Goal: Information Seeking & Learning: Find specific page/section

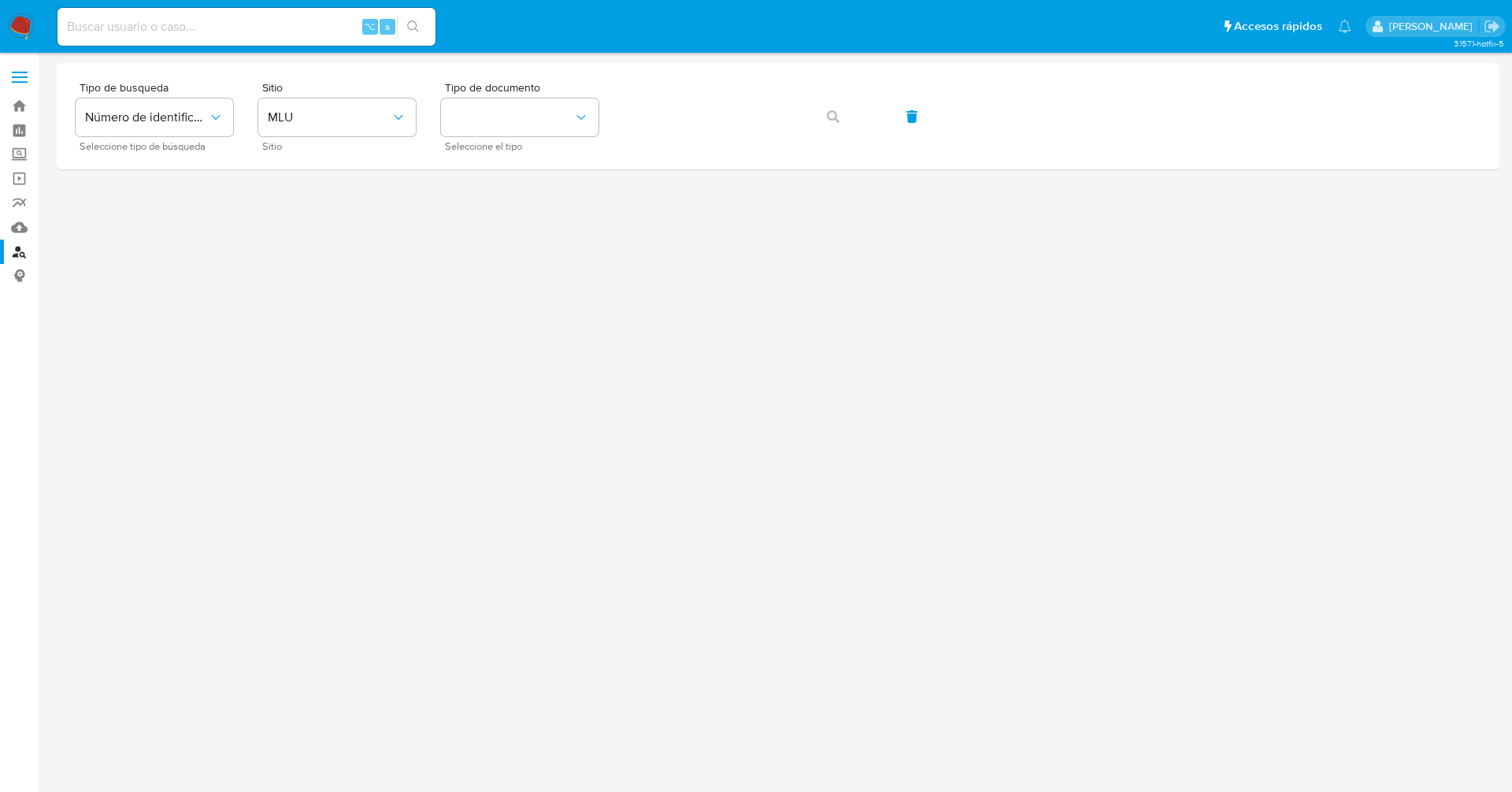
click at [255, 28] on input at bounding box center [246, 26] width 378 height 21
paste input "H5zwVb4pPiOSwoJ2YMERgP2j"
type input "H5zwVb4pPiOSwoJ2YMERgP2j"
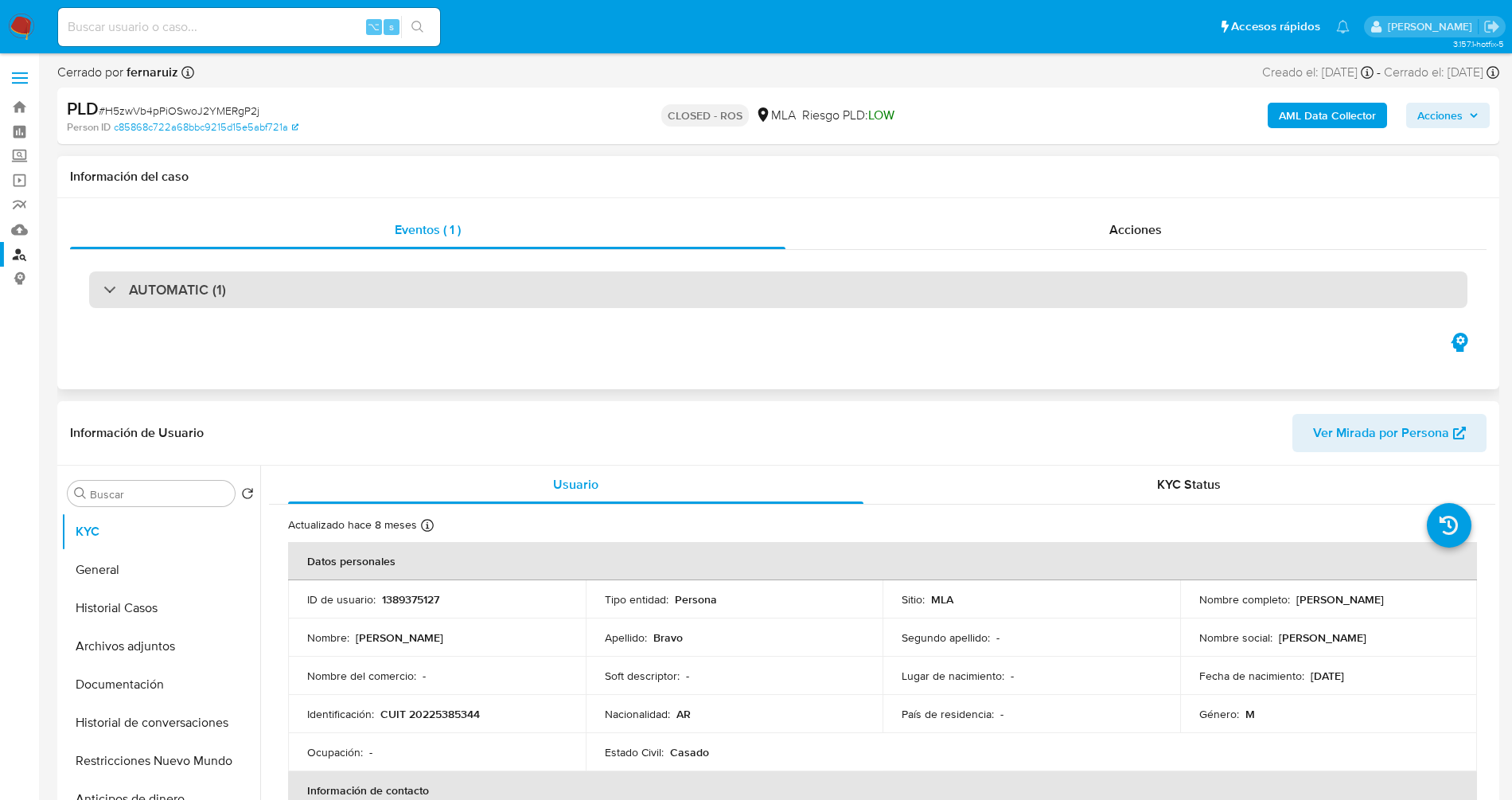
select select "10"
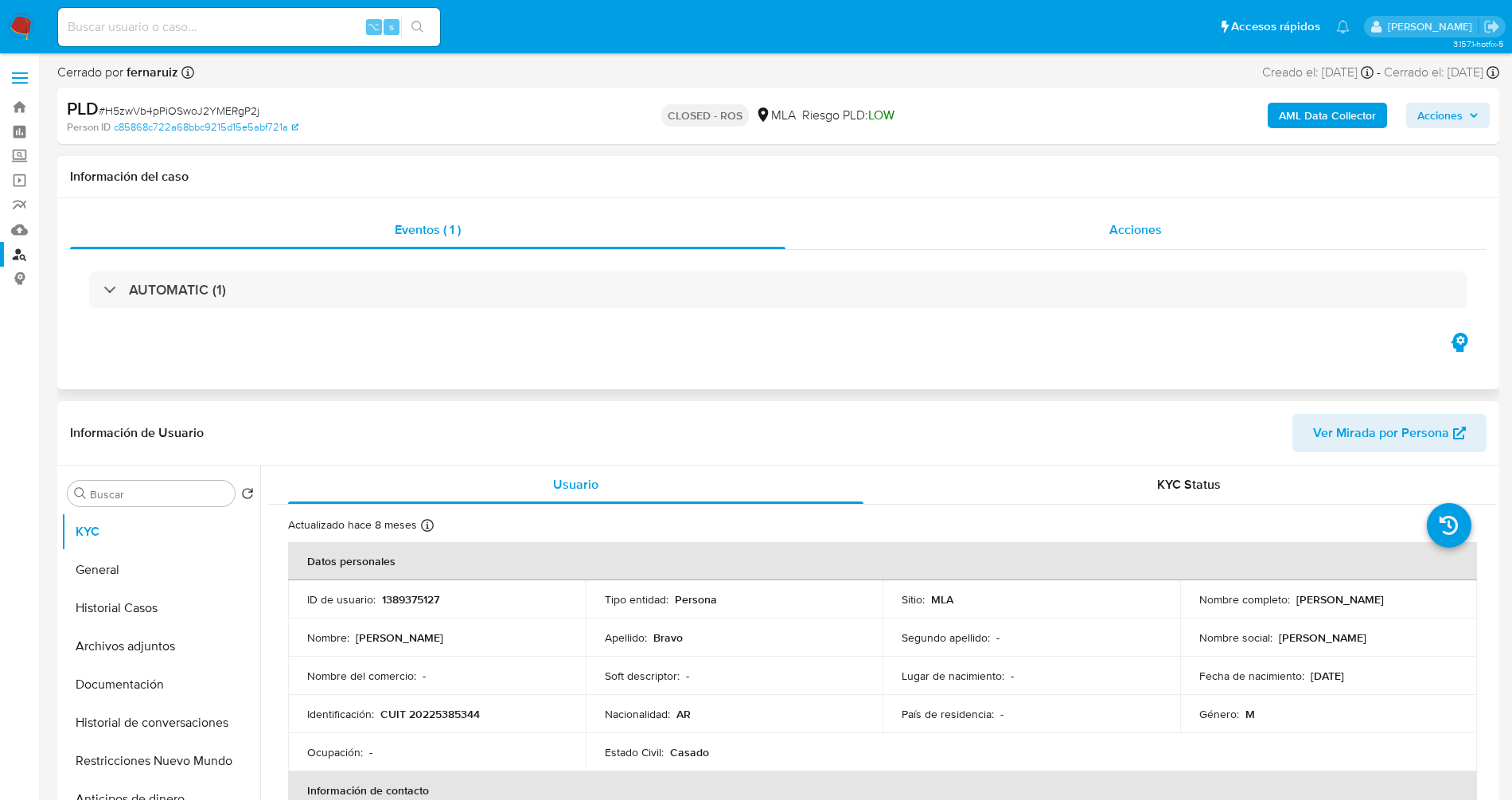
click at [1181, 234] on div "Acciones" at bounding box center [1136, 230] width 702 height 39
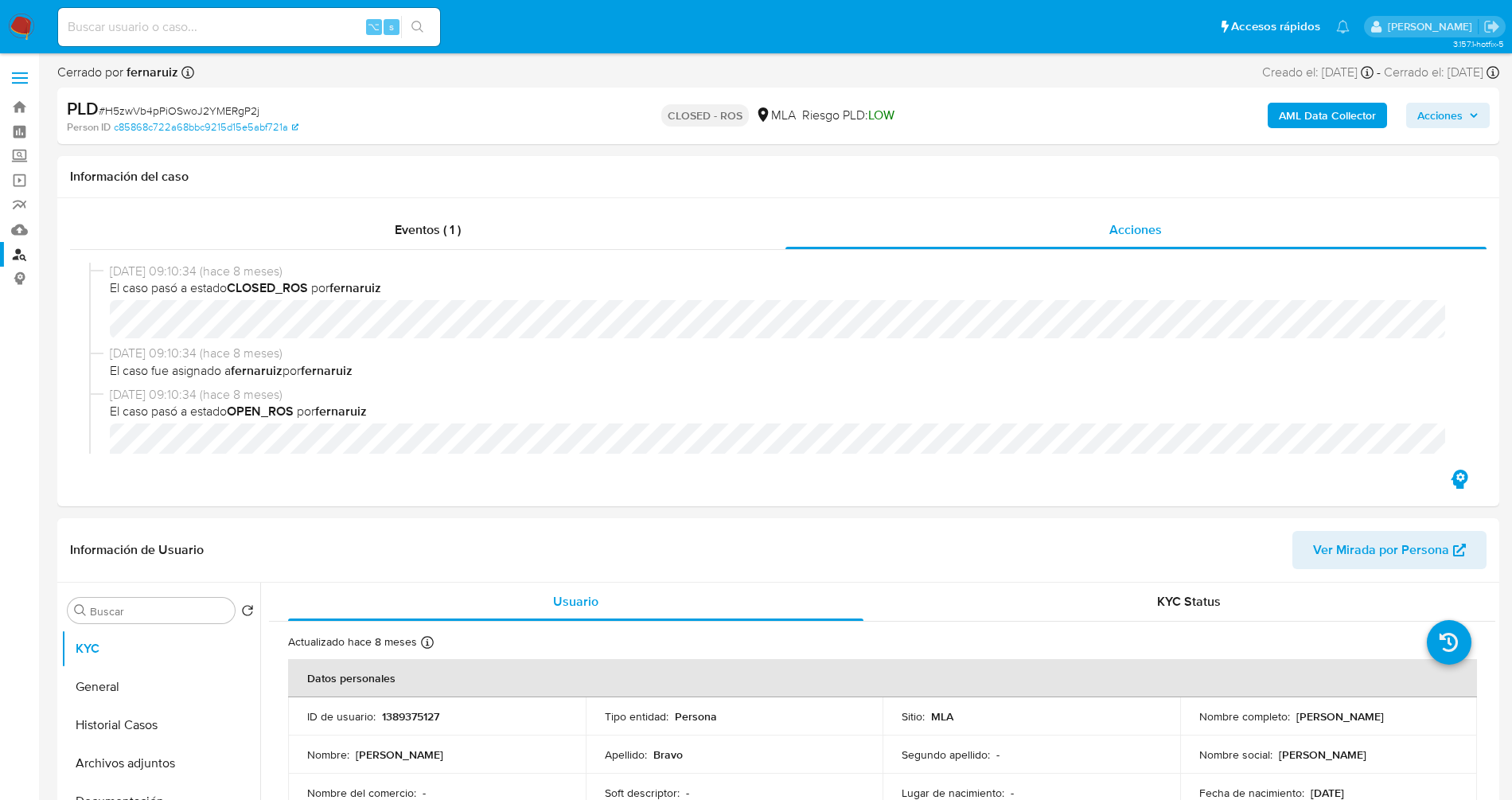
click at [273, 30] on input at bounding box center [249, 27] width 382 height 21
paste input "H5zwVb4pPiOSwoJ2YMERgP2j"
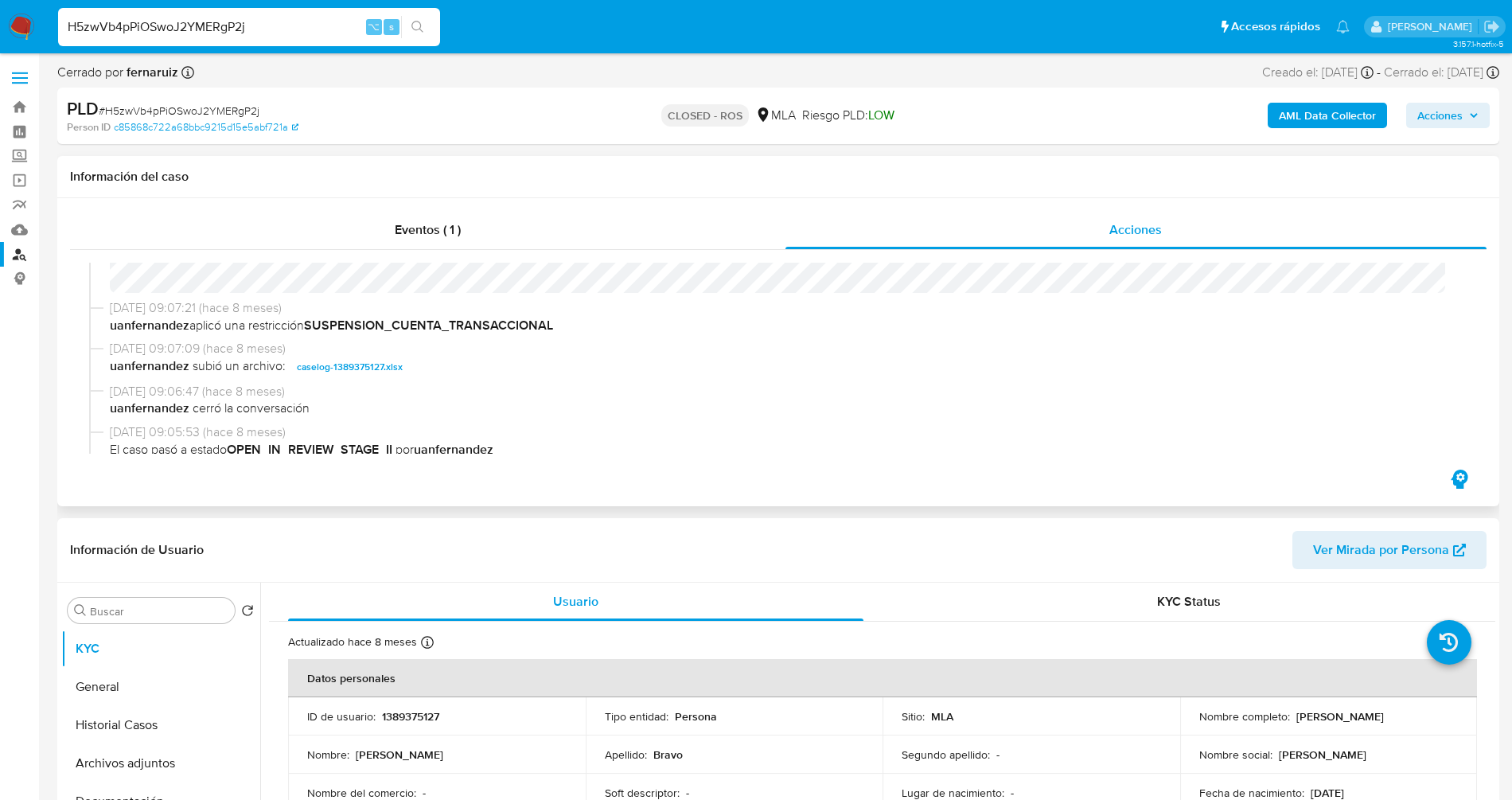
scroll to position [880, 0]
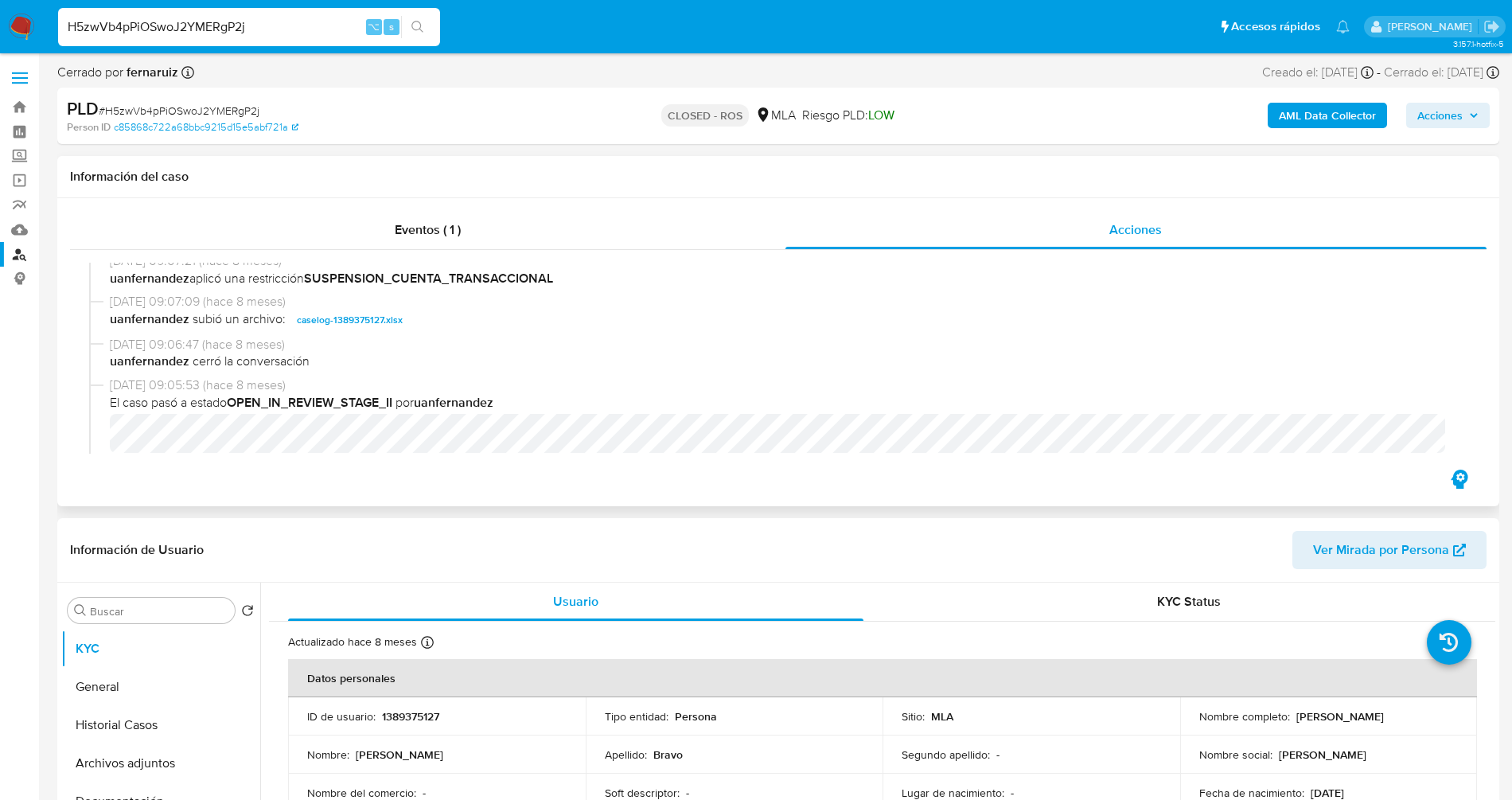
click at [352, 326] on span "caselog-1389375127.xlsx" at bounding box center [350, 319] width 106 height 19
click at [311, 31] on input "H5zwVb4pPiOSwoJ2YMERgP2j" at bounding box center [249, 27] width 382 height 21
paste input "PyOwexurEofiAudFIdztcryE"
type input "PyOwexurEofiAudFIdztcryE"
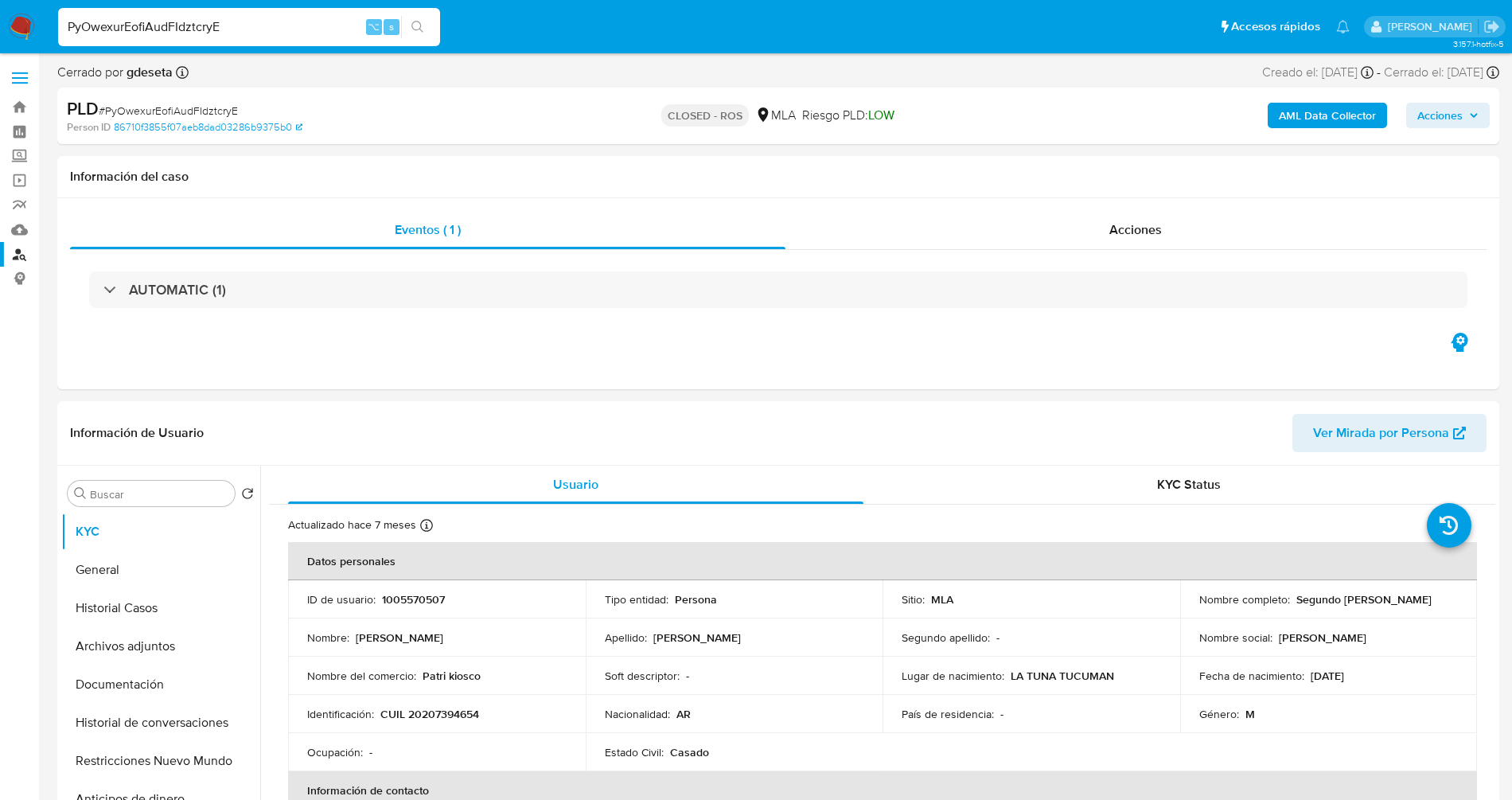
select select "10"
click at [1094, 239] on div "Acciones" at bounding box center [1136, 230] width 702 height 39
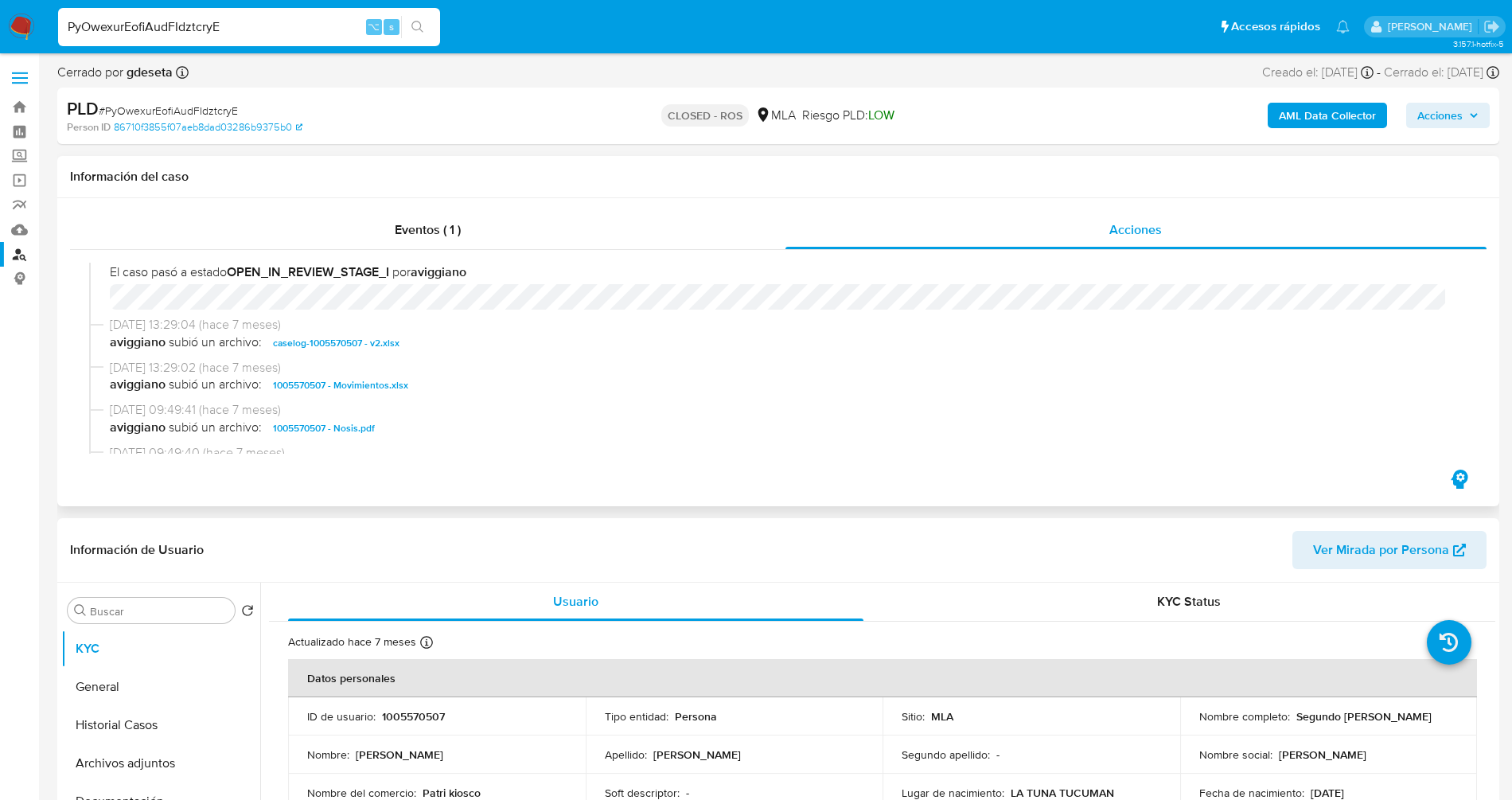
scroll to position [807, 0]
click at [366, 335] on span "caselog-1005570507 - v2.xlsx" at bounding box center [336, 339] width 126 height 19
click at [362, 383] on span "1005570507 - Movimientos.xlsx" at bounding box center [340, 380] width 135 height 19
click at [315, 23] on input "PyOwexurEofiAudFIdztcryE" at bounding box center [249, 27] width 382 height 21
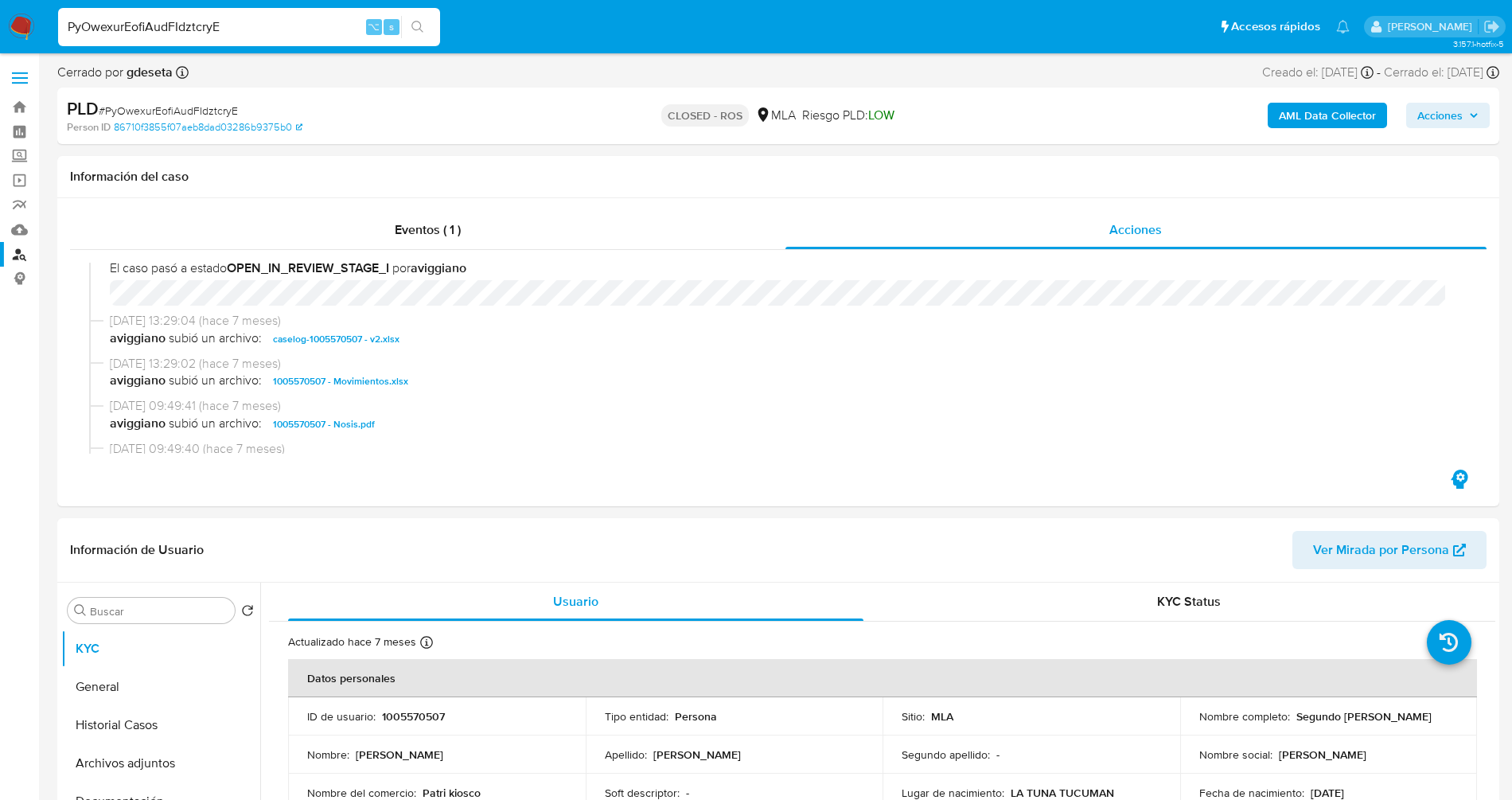
click at [288, 30] on input "PyOwexurEofiAudFIdztcryE" at bounding box center [249, 27] width 382 height 21
paste input "H5zwVb4pPiOSwoJ2YMERgP2j"
type input "H5zwVb4pPiOSwoJ2YMERgP2j"
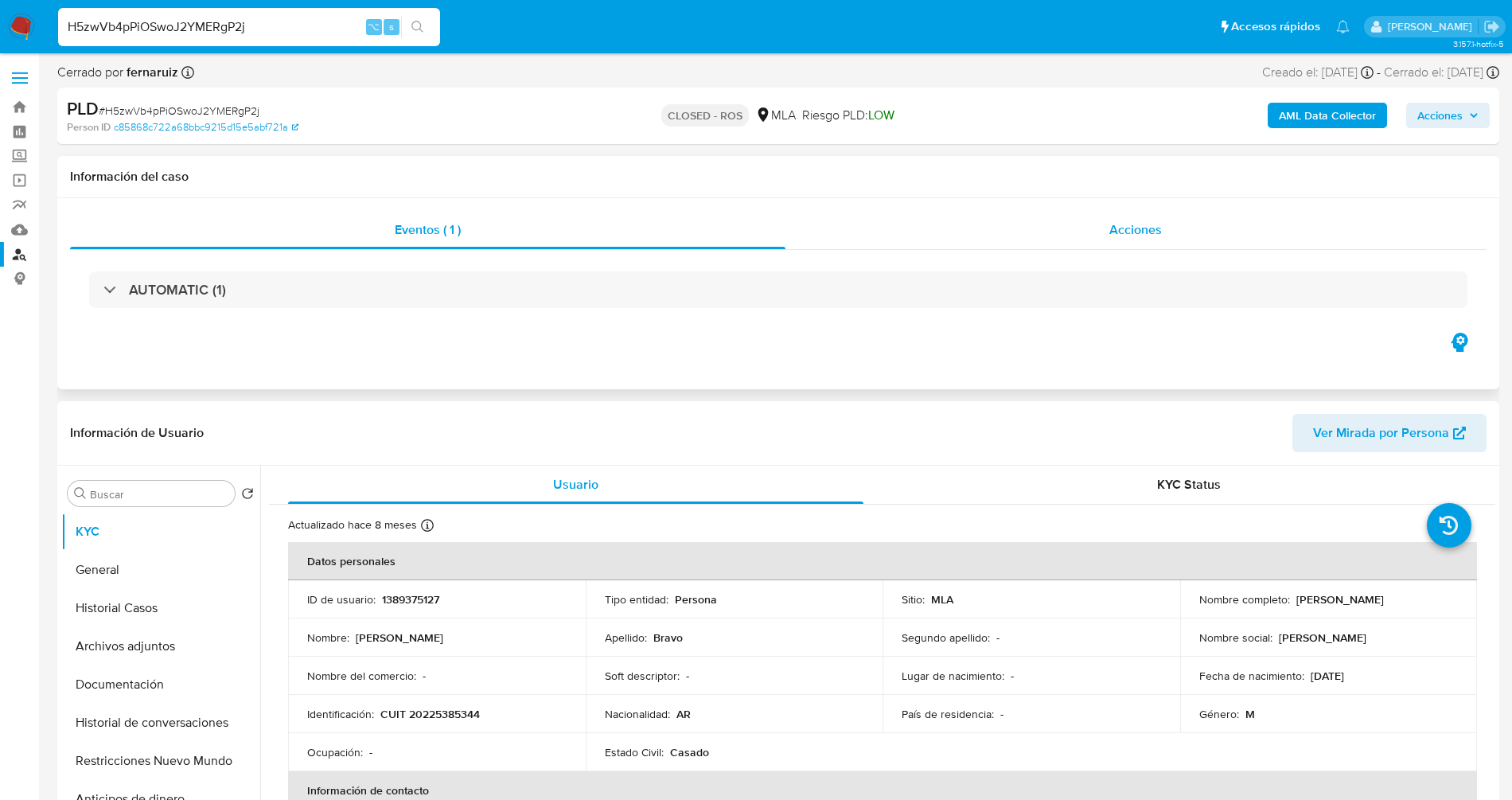
select select "10"
click at [1119, 231] on span "Acciones" at bounding box center [1135, 229] width 52 height 19
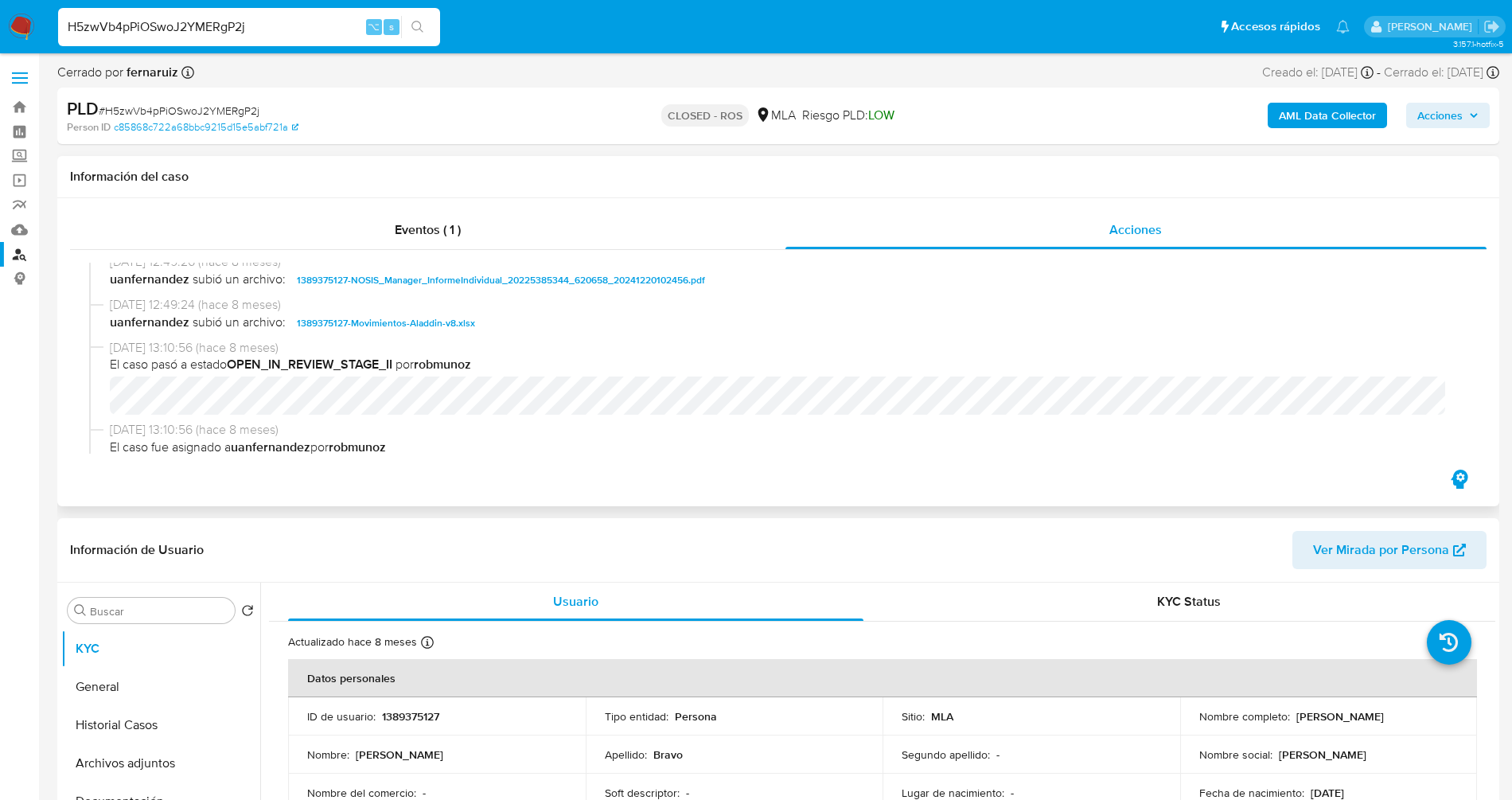
scroll to position [1641, 0]
click at [454, 332] on span "1389375127-Movimientos-Aladdin-v8.xlsx" at bounding box center [386, 324] width 179 height 19
click at [287, 30] on input "H5zwVb4pPiOSwoJ2YMERgP2j" at bounding box center [249, 27] width 382 height 21
paste input "ZLQdP6Vuh9zLOPwfhAFOpTWN"
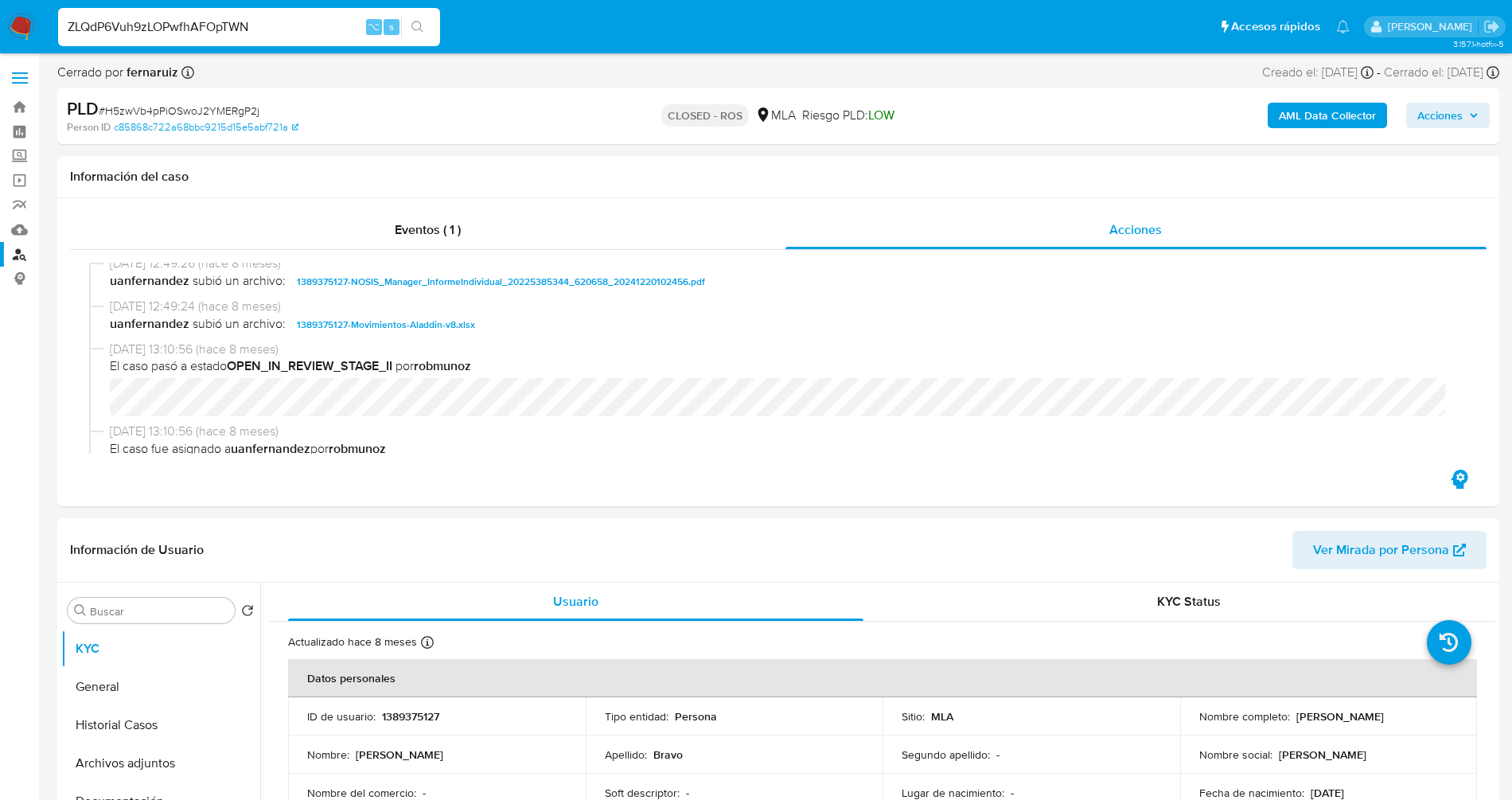
type input "ZLQdP6Vuh9zLOPwfhAFOpTWN"
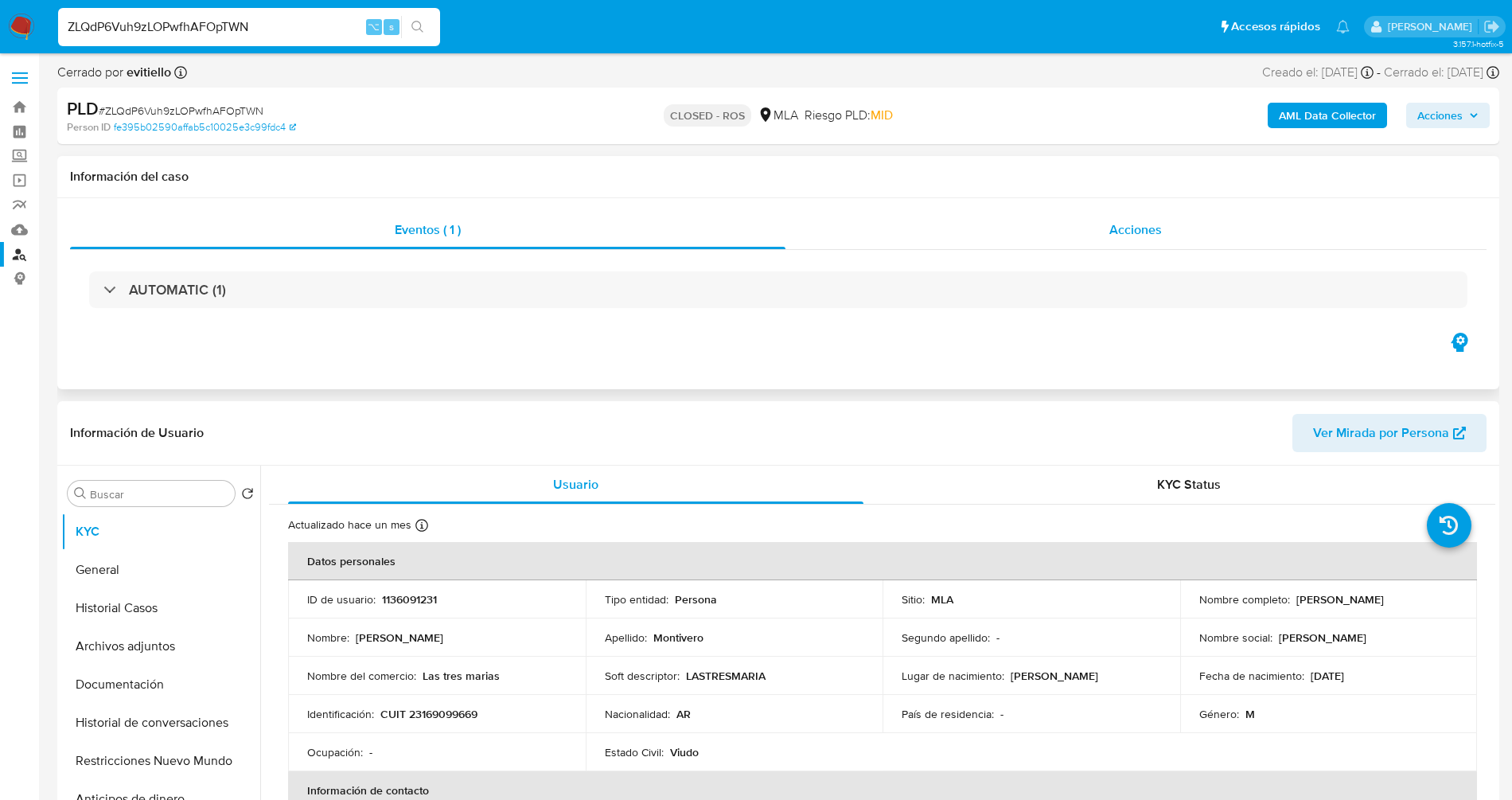
select select "10"
click at [1147, 233] on span "Acciones" at bounding box center [1135, 229] width 52 height 19
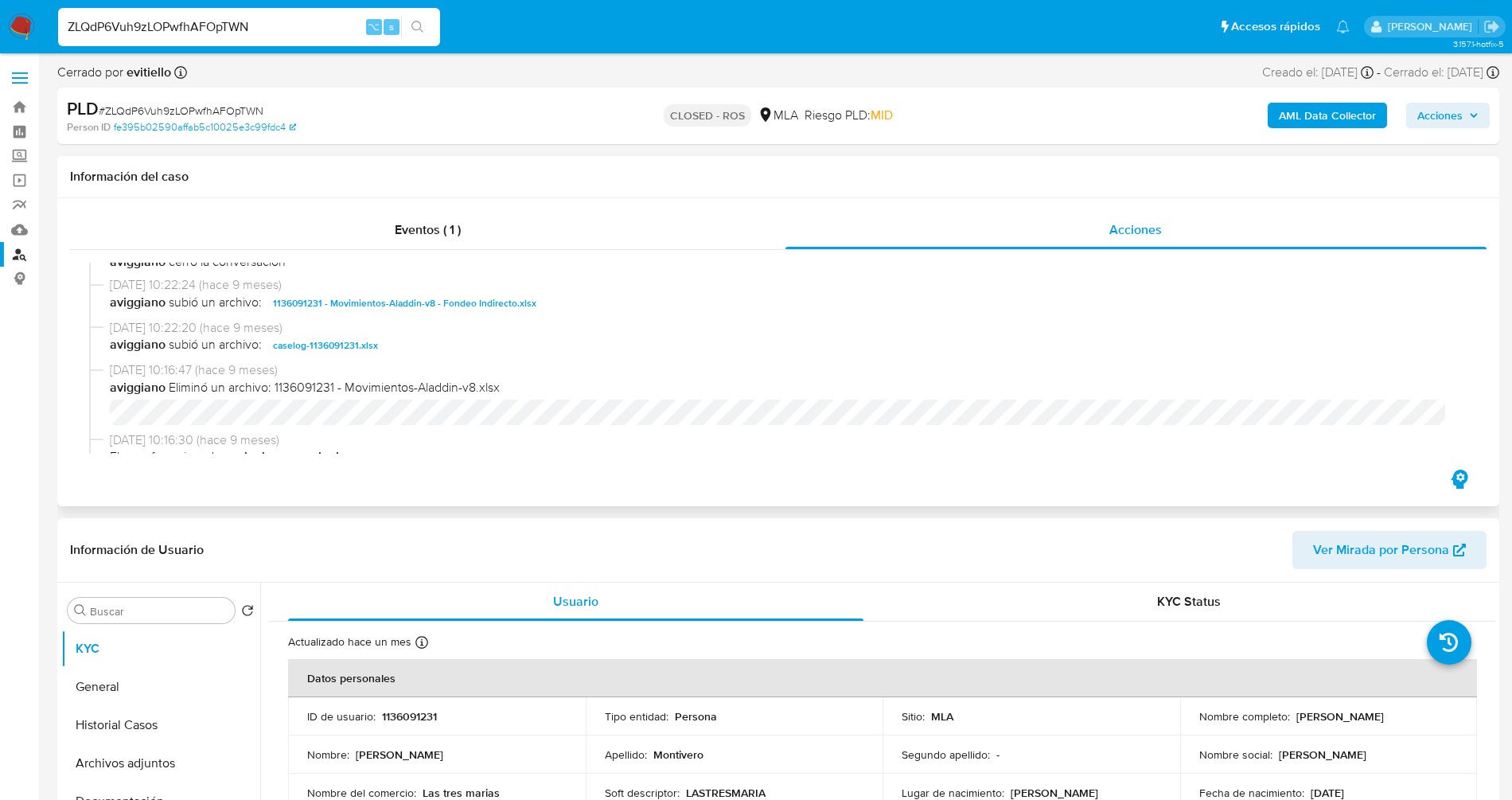
scroll to position [939, 0]
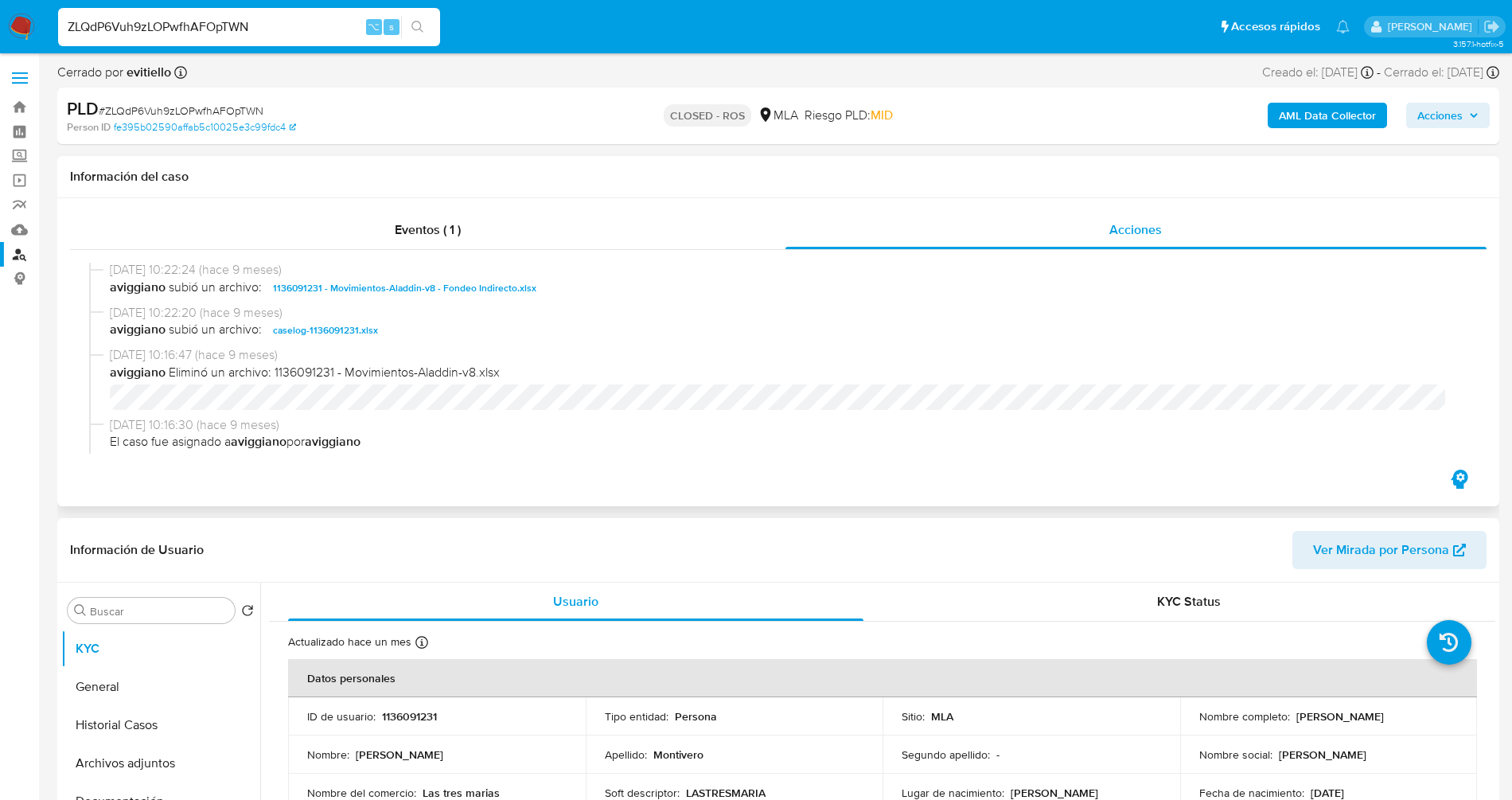
click at [429, 297] on span "1136091231 - Movimientos-Aladdin-v8 - Fondeo Indirecto.xlsx" at bounding box center [404, 287] width 264 height 19
click at [321, 25] on input "ZLQdP6Vuh9zLOPwfhAFOpTWN" at bounding box center [249, 27] width 382 height 21
paste input "jnyEwW6LIv0FQajMxKxflnU3"
type input "jnyEwW6LIv0FQajMxKxflnU3"
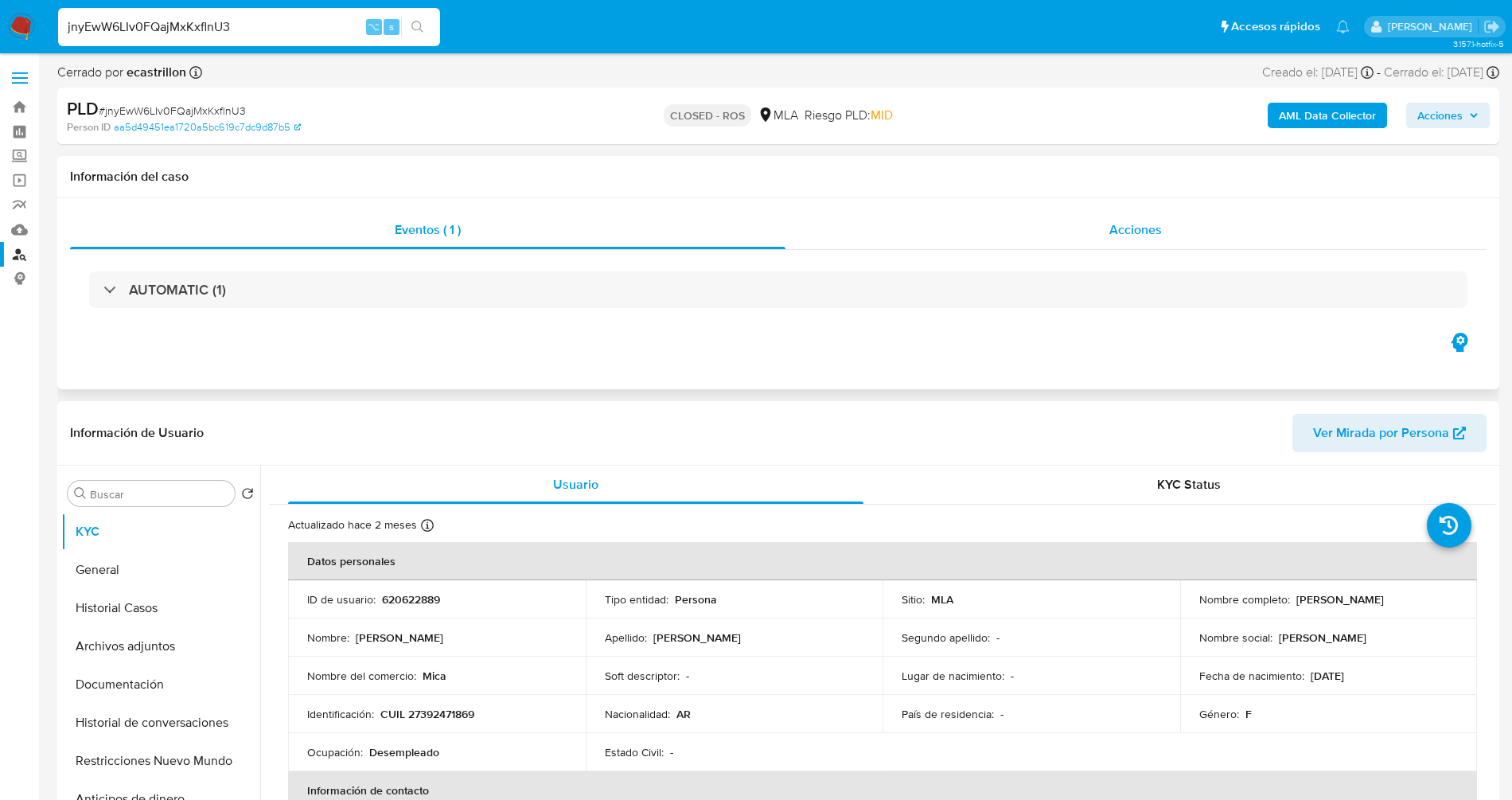
click at [1159, 232] on span "Acciones" at bounding box center [1135, 229] width 52 height 19
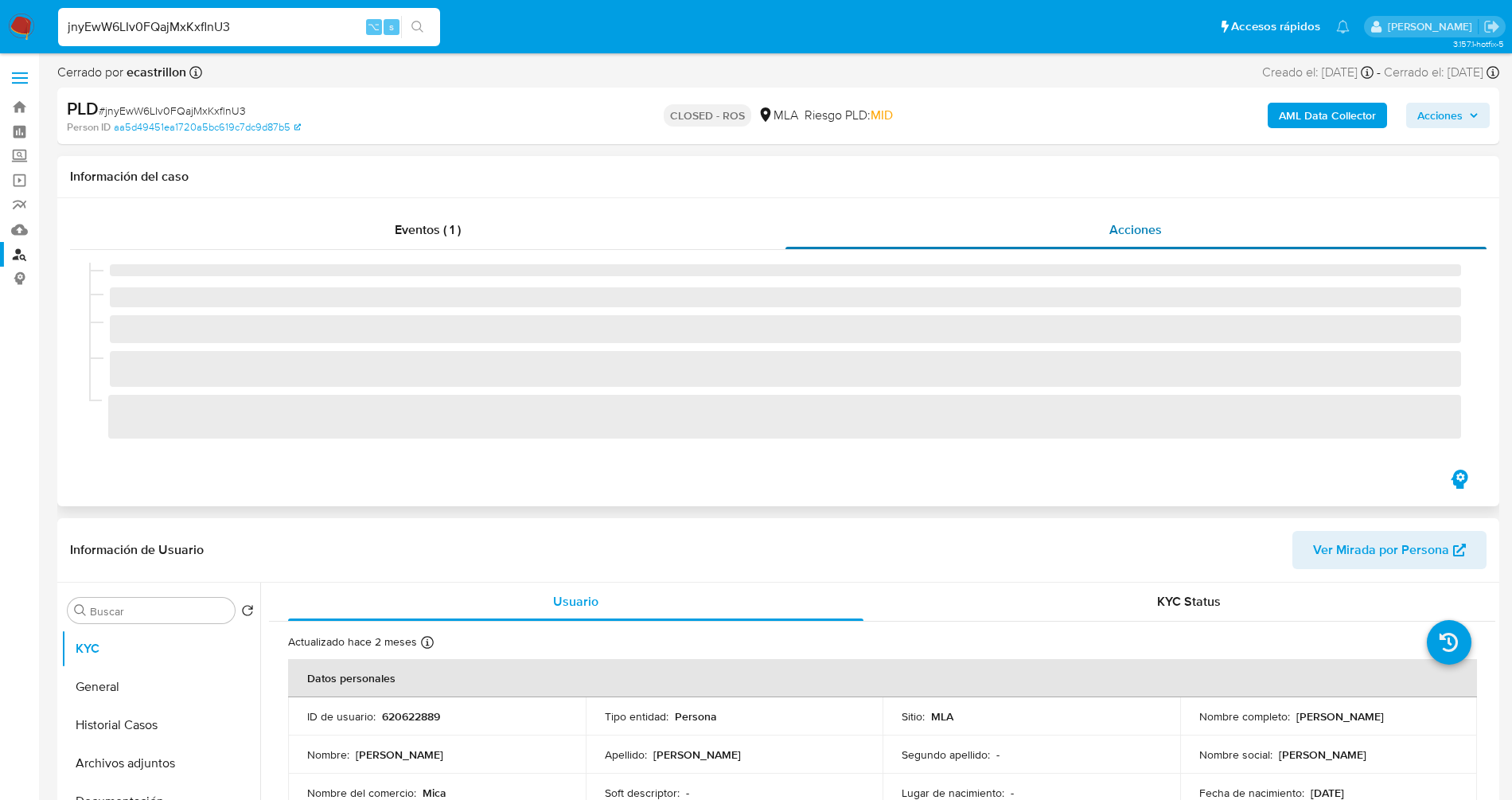
select select "10"
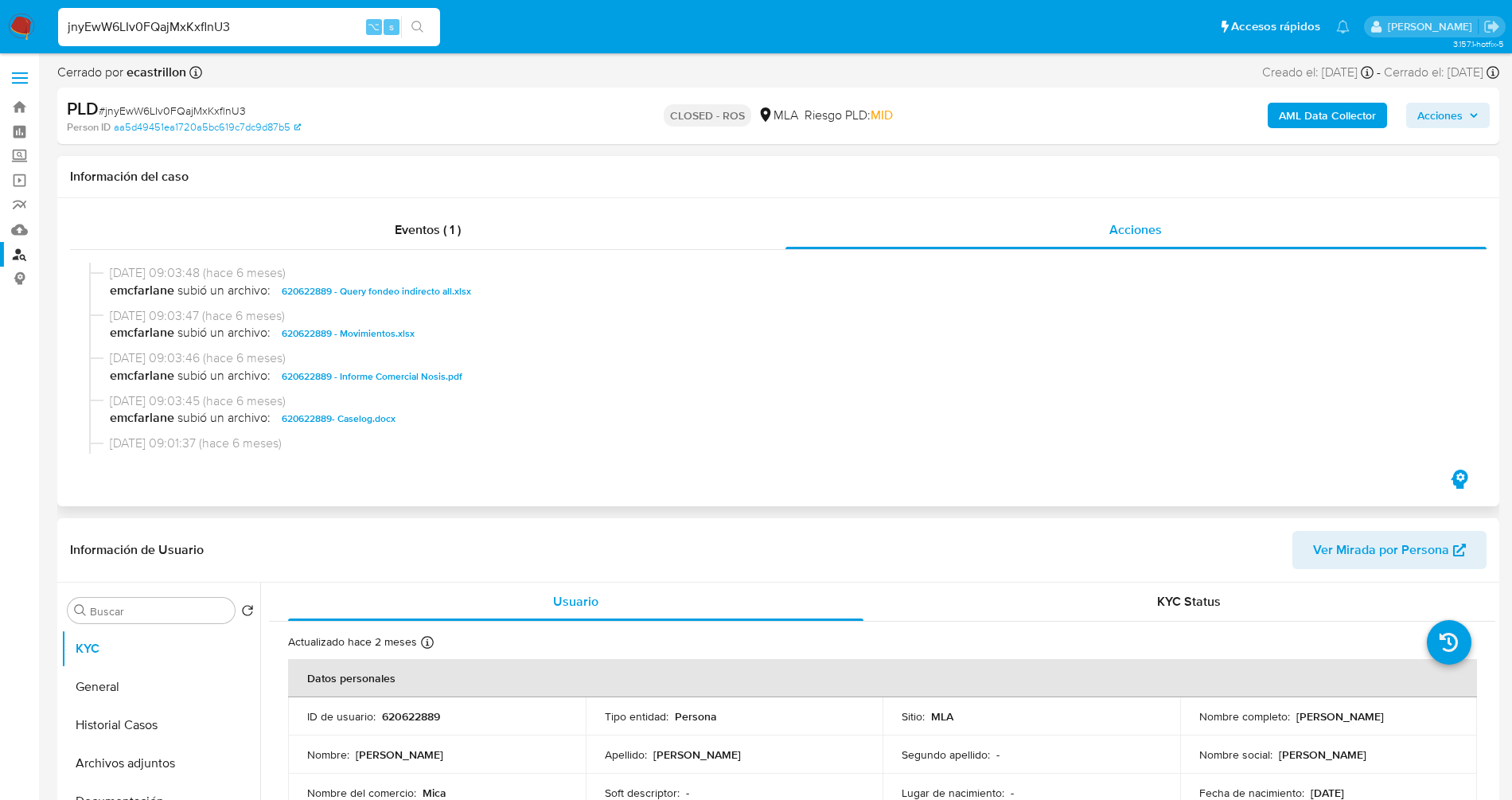
scroll to position [871, 0]
click at [389, 336] on span "620622889 - Movimientos.xlsx" at bounding box center [348, 329] width 133 height 19
click at [371, 421] on span "620622889- Caselog.docx" at bounding box center [338, 414] width 114 height 19
click at [416, 284] on span "620622889 - Query fondeo indirecto all.xlsx" at bounding box center [376, 286] width 190 height 19
click at [289, 34] on input "jnyEwW6LIv0FQajMxKxflnU3" at bounding box center [249, 27] width 382 height 21
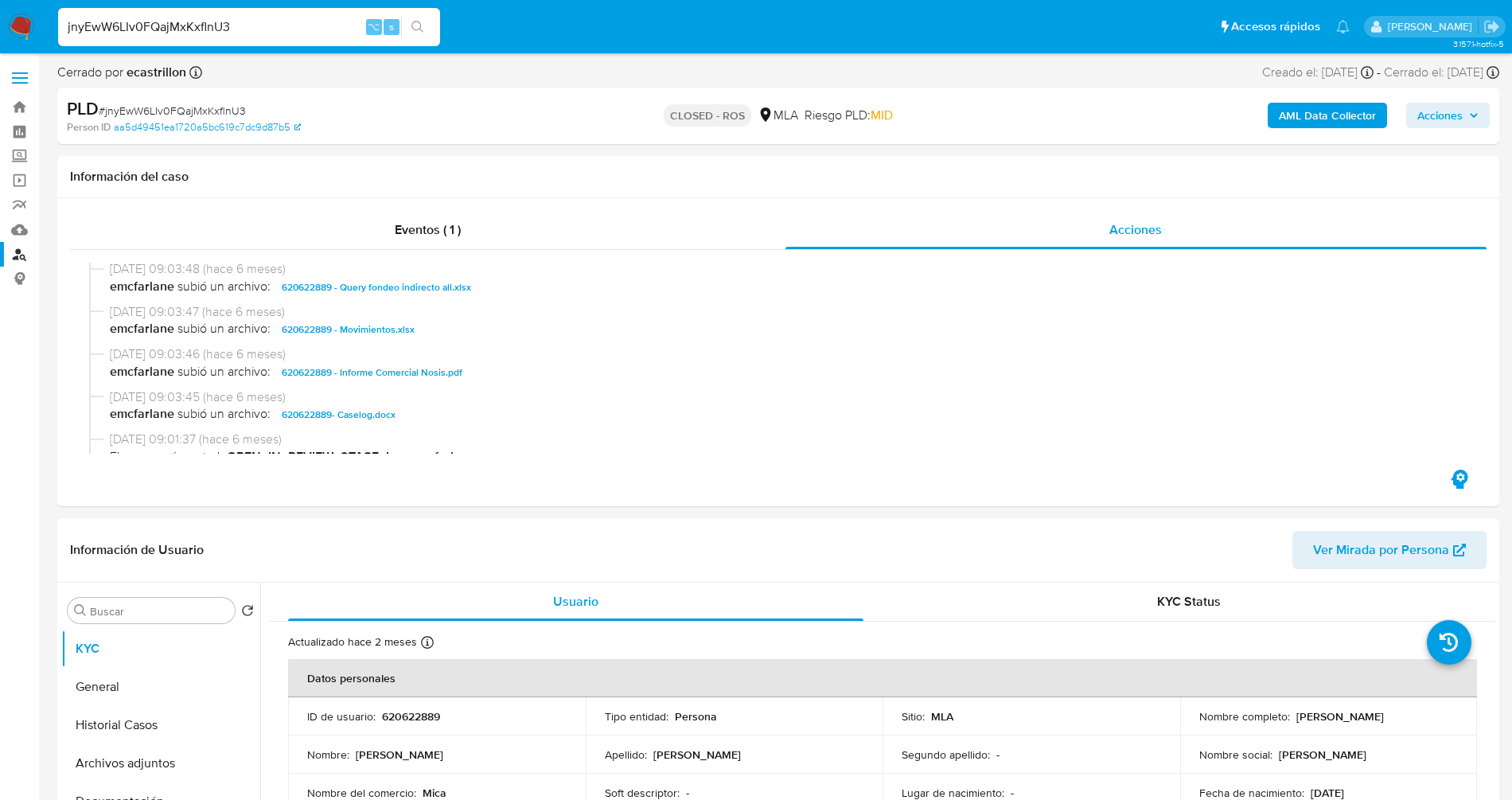
click at [289, 34] on input "jnyEwW6LIv0FQajMxKxflnU3" at bounding box center [249, 27] width 382 height 21
paste input "ykr0F6RuuOjQMBV2PHIbkW2b"
type input "ykr0F6RuuOjQMBV2PHIbkW2b"
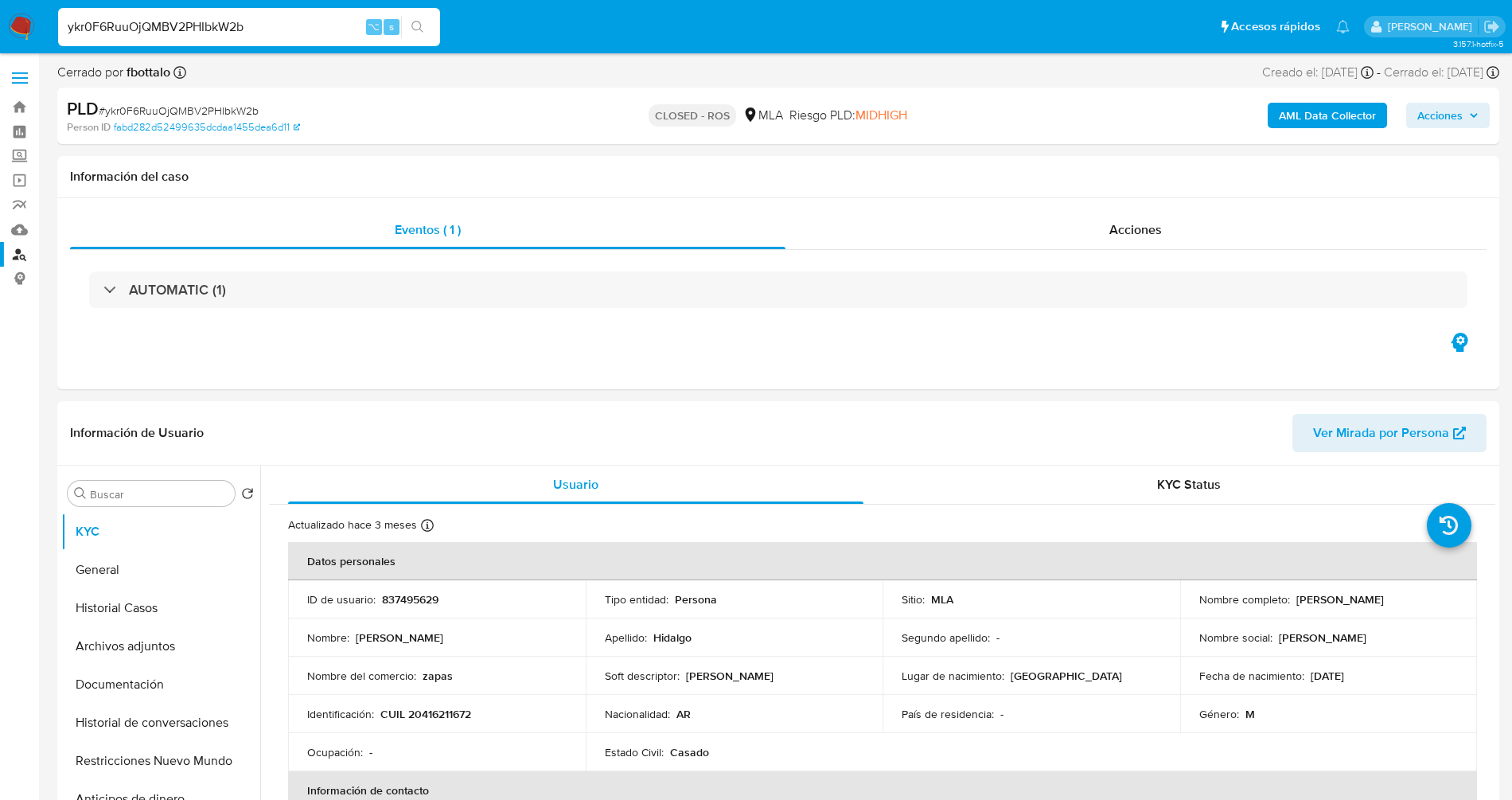
select select "10"
click at [303, 34] on input "ykr0F6RuuOjQMBV2PHIbkW2b" at bounding box center [249, 27] width 382 height 21
click at [1136, 229] on span "Acciones" at bounding box center [1135, 229] width 52 height 19
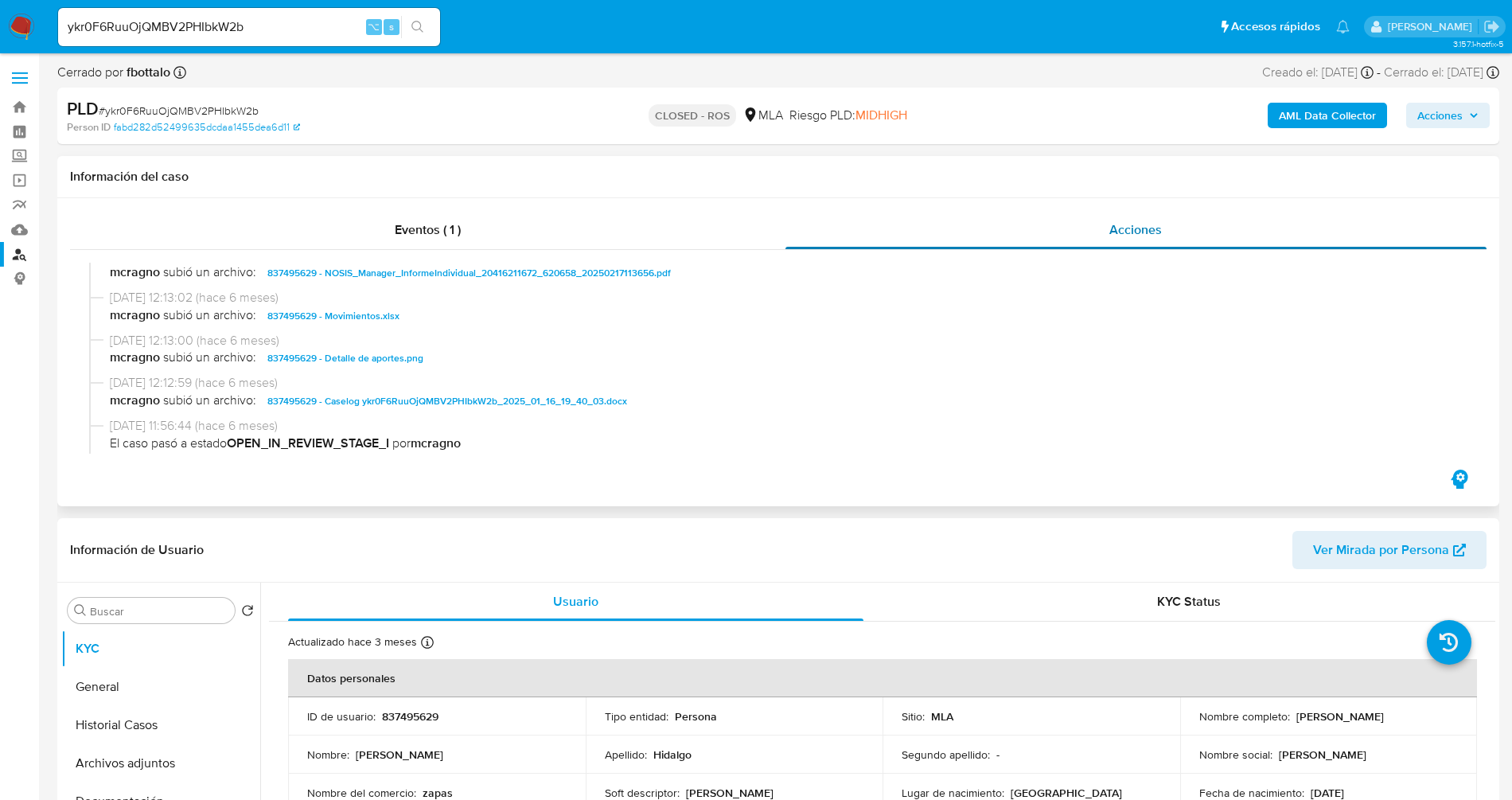
scroll to position [788, 0]
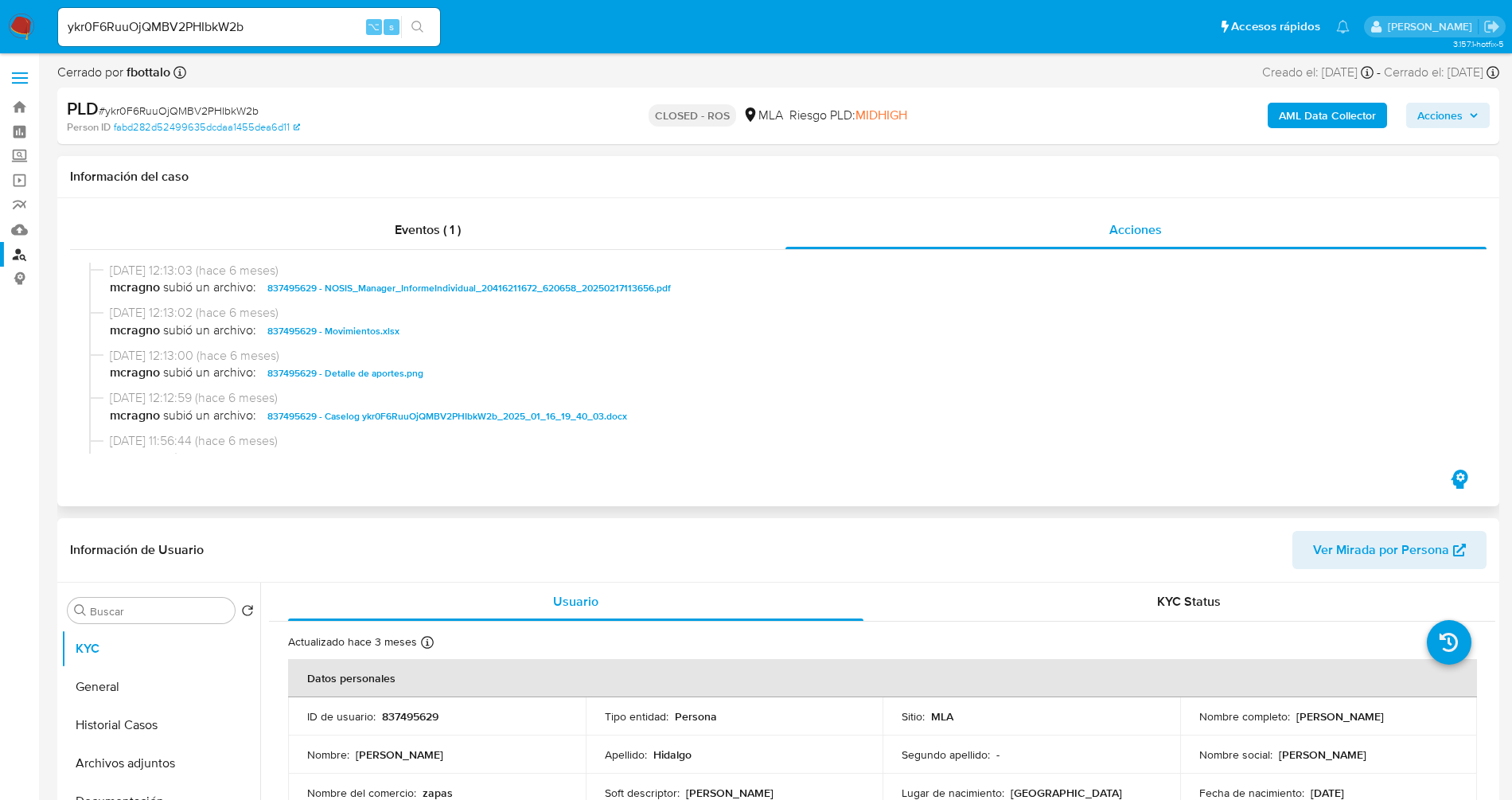
click at [496, 420] on span "837495629 - Caselog ykr0F6RuuOjQMBV2PHIbkW2b_2025_01_16_19_40_03.docx" at bounding box center [447, 416] width 359 height 19
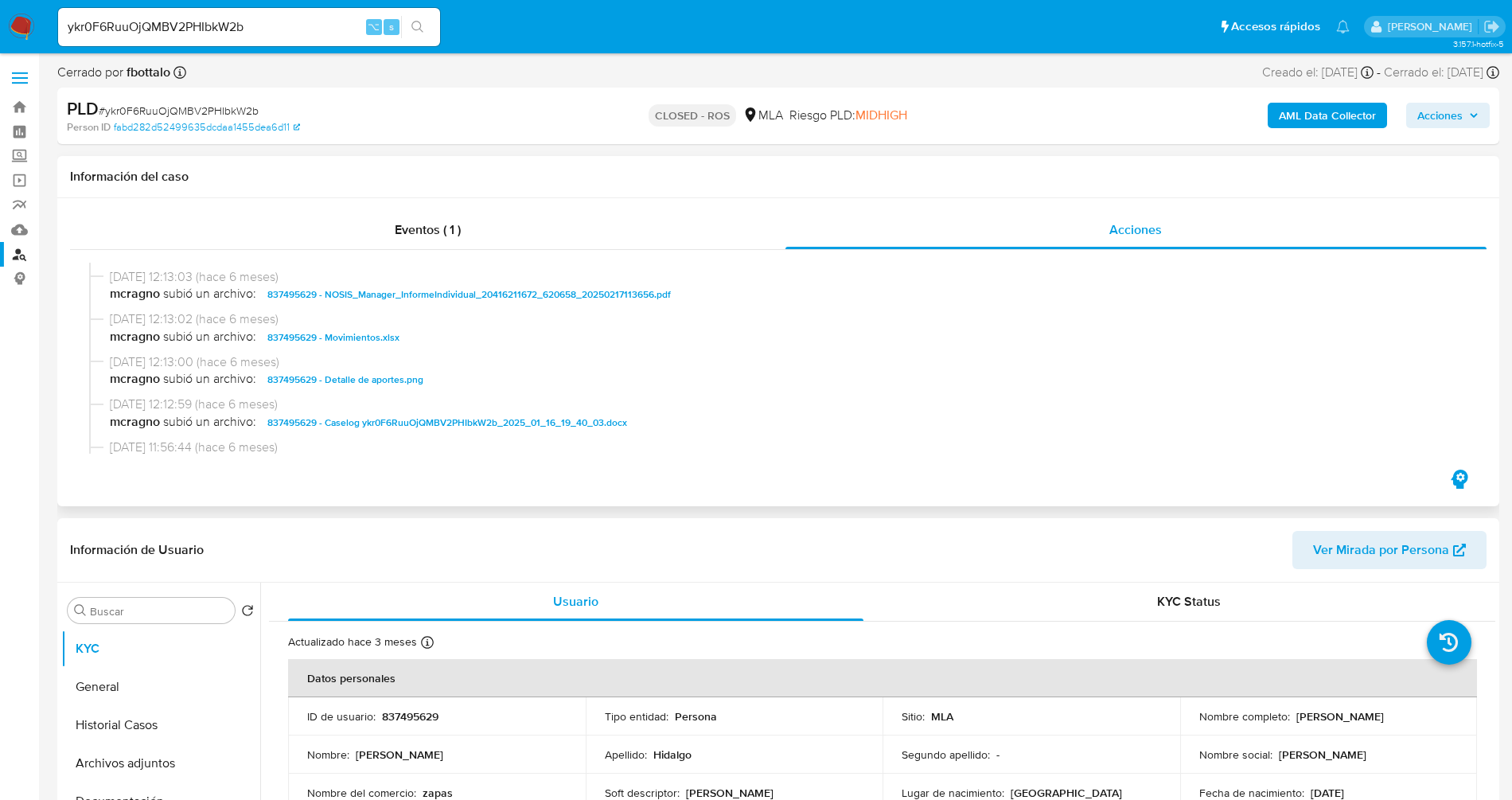
scroll to position [780, 0]
click at [379, 390] on span "837495629 - Detalle de aportes.png" at bounding box center [346, 380] width 156 height 19
click at [370, 340] on span "837495629 - Movimientos.xlsx" at bounding box center [334, 339] width 132 height 19
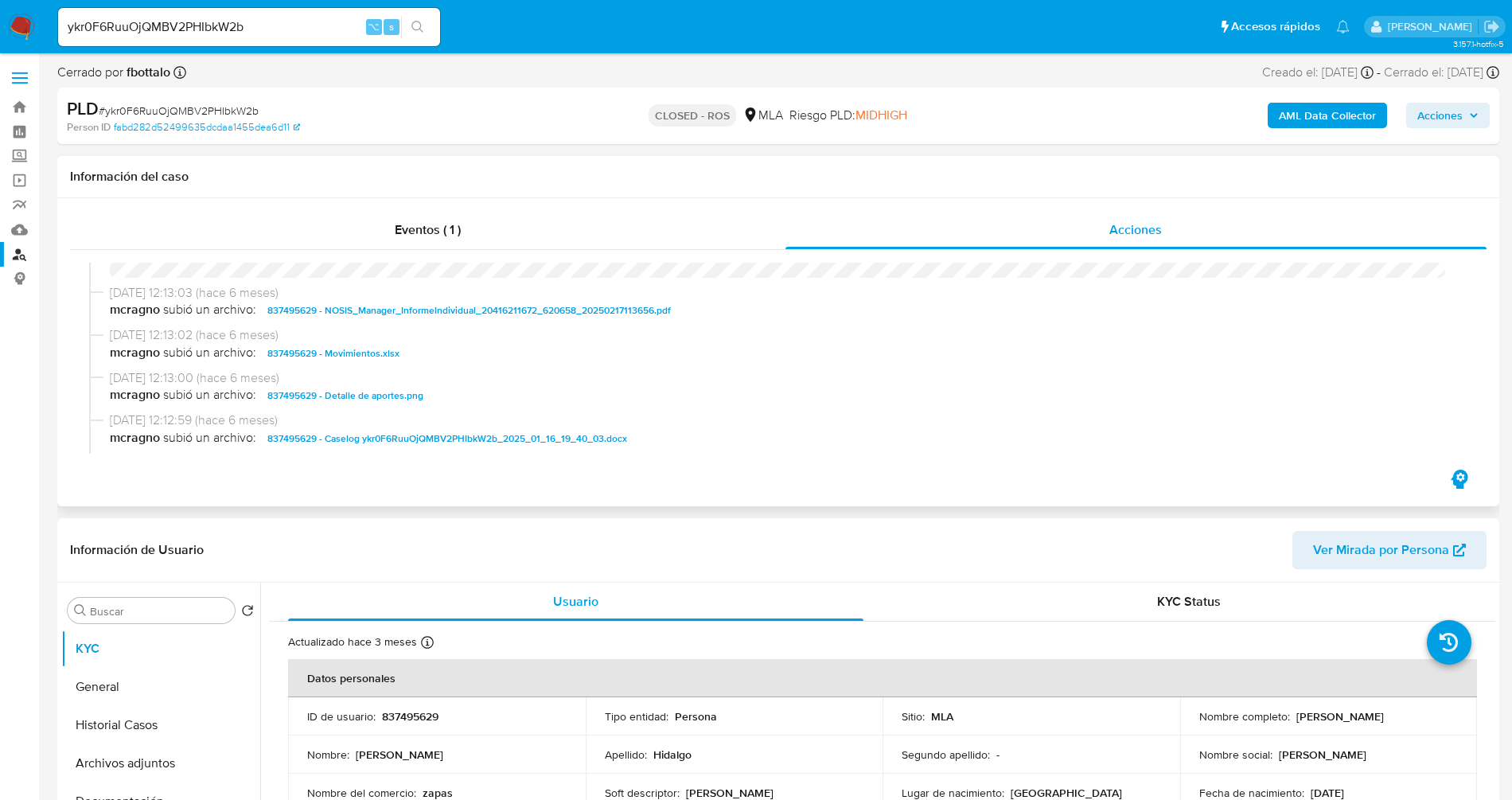
scroll to position [770, 0]
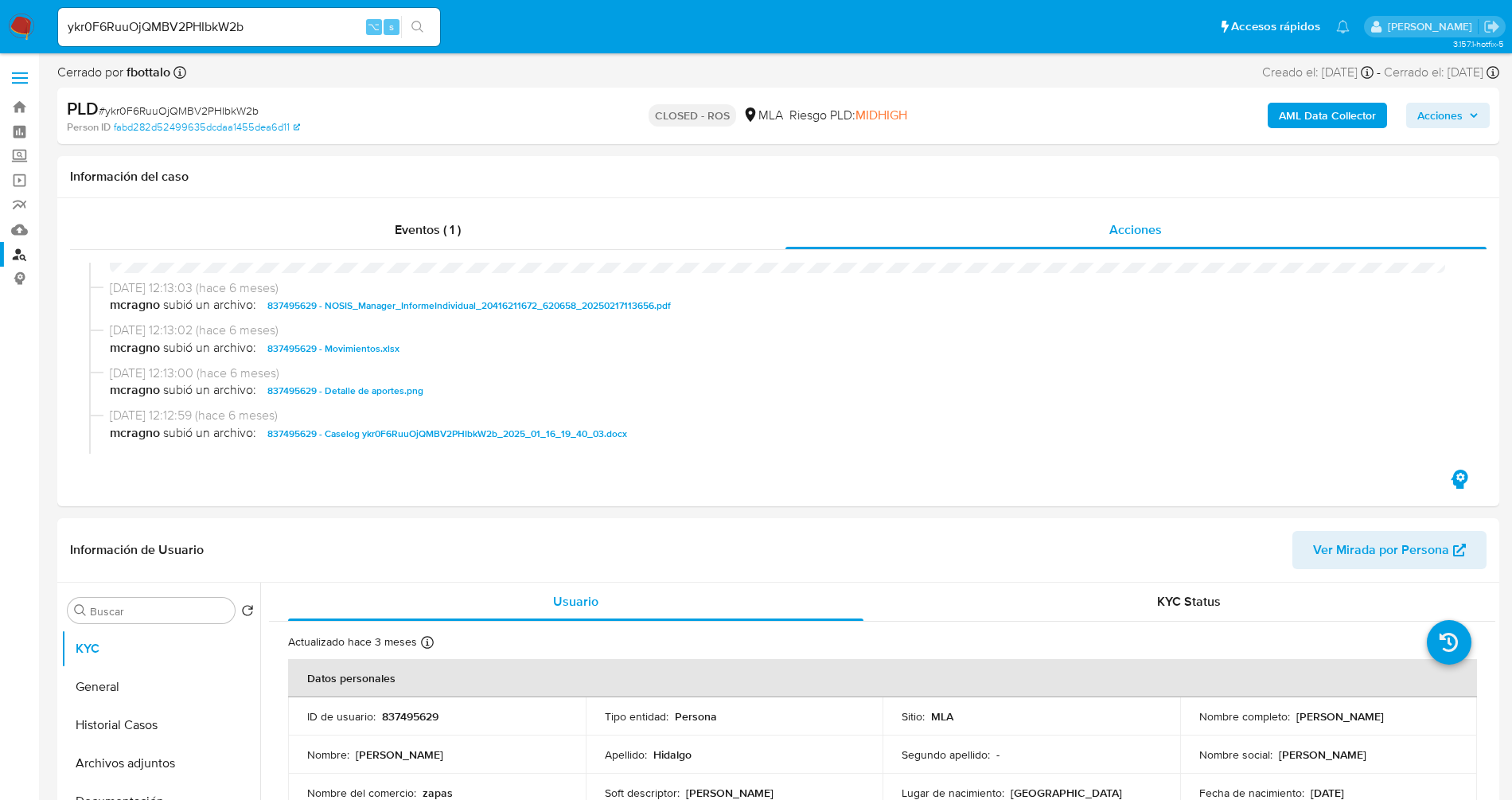
click at [300, 28] on input "ykr0F6RuuOjQMBV2PHIbkW2b" at bounding box center [249, 27] width 382 height 21
paste input "oCpYweCGbTtfGicClI4lx0YZ"
type input "oCpYweCGbTtfGicClI4lx0YZ"
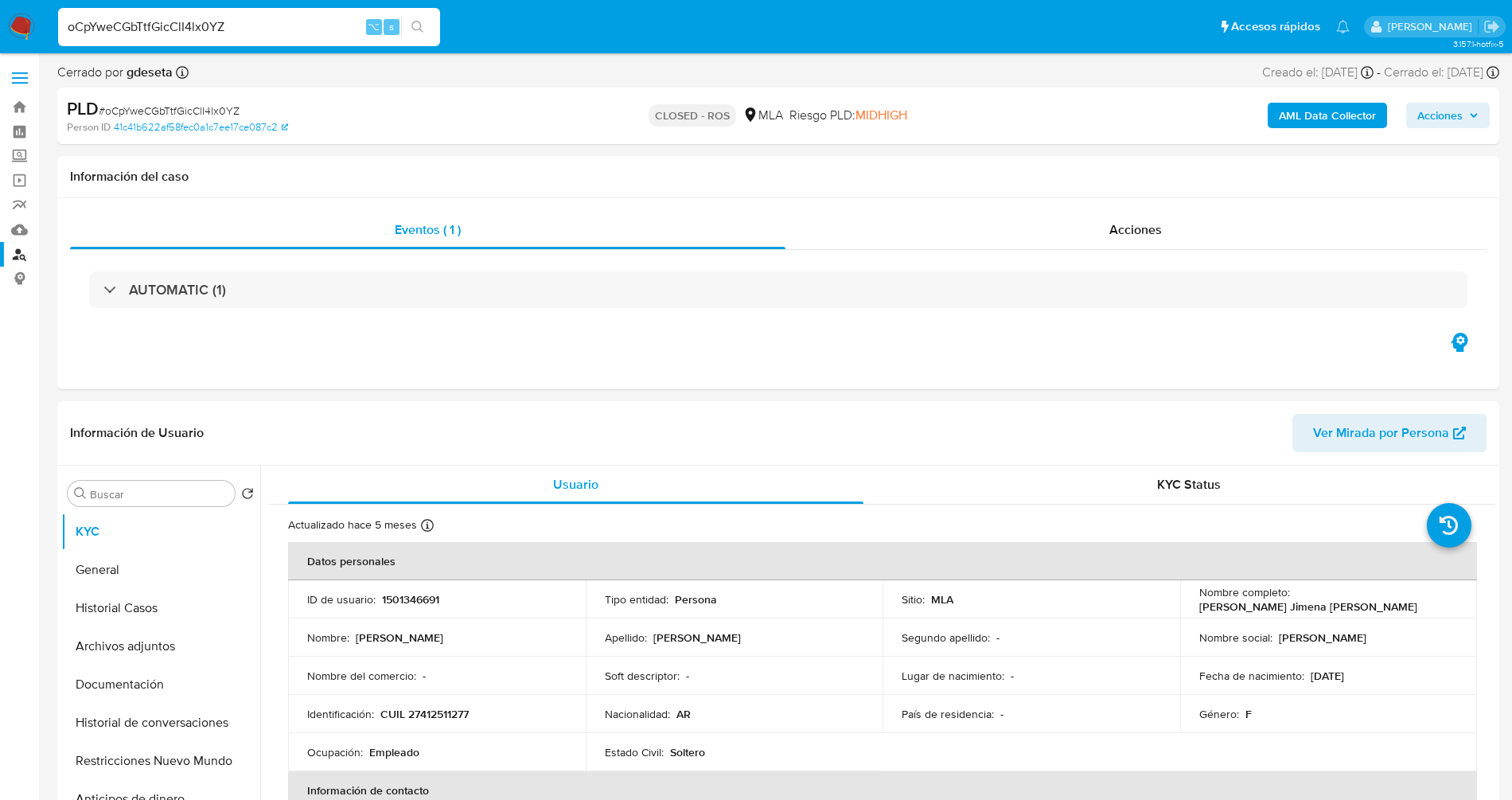
select select "10"
click at [265, 34] on input "oCpYweCGbTtfGicClI4lx0YZ" at bounding box center [249, 27] width 382 height 21
click at [1121, 237] on span "Acciones" at bounding box center [1135, 229] width 52 height 19
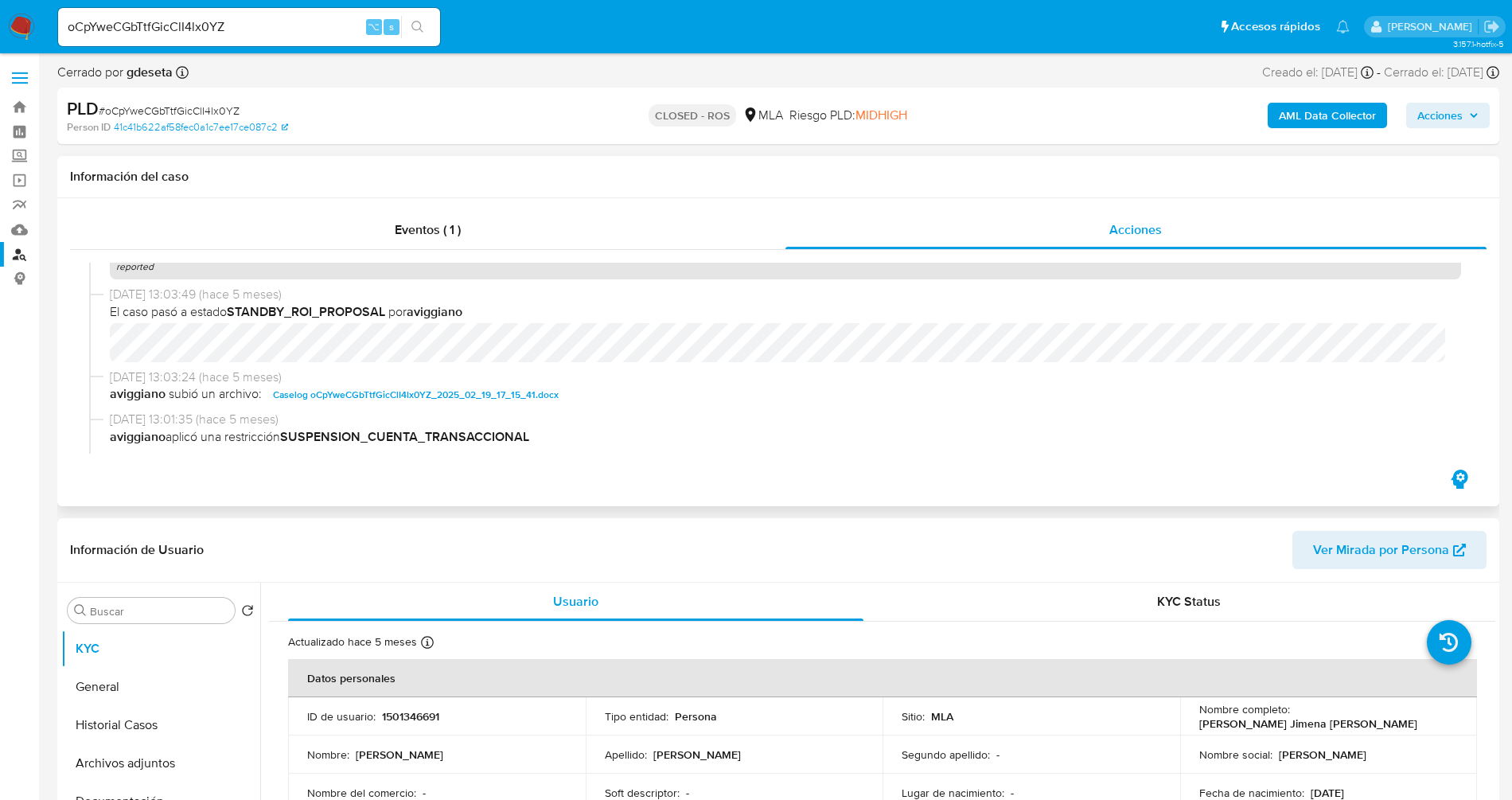
scroll to position [687, 0]
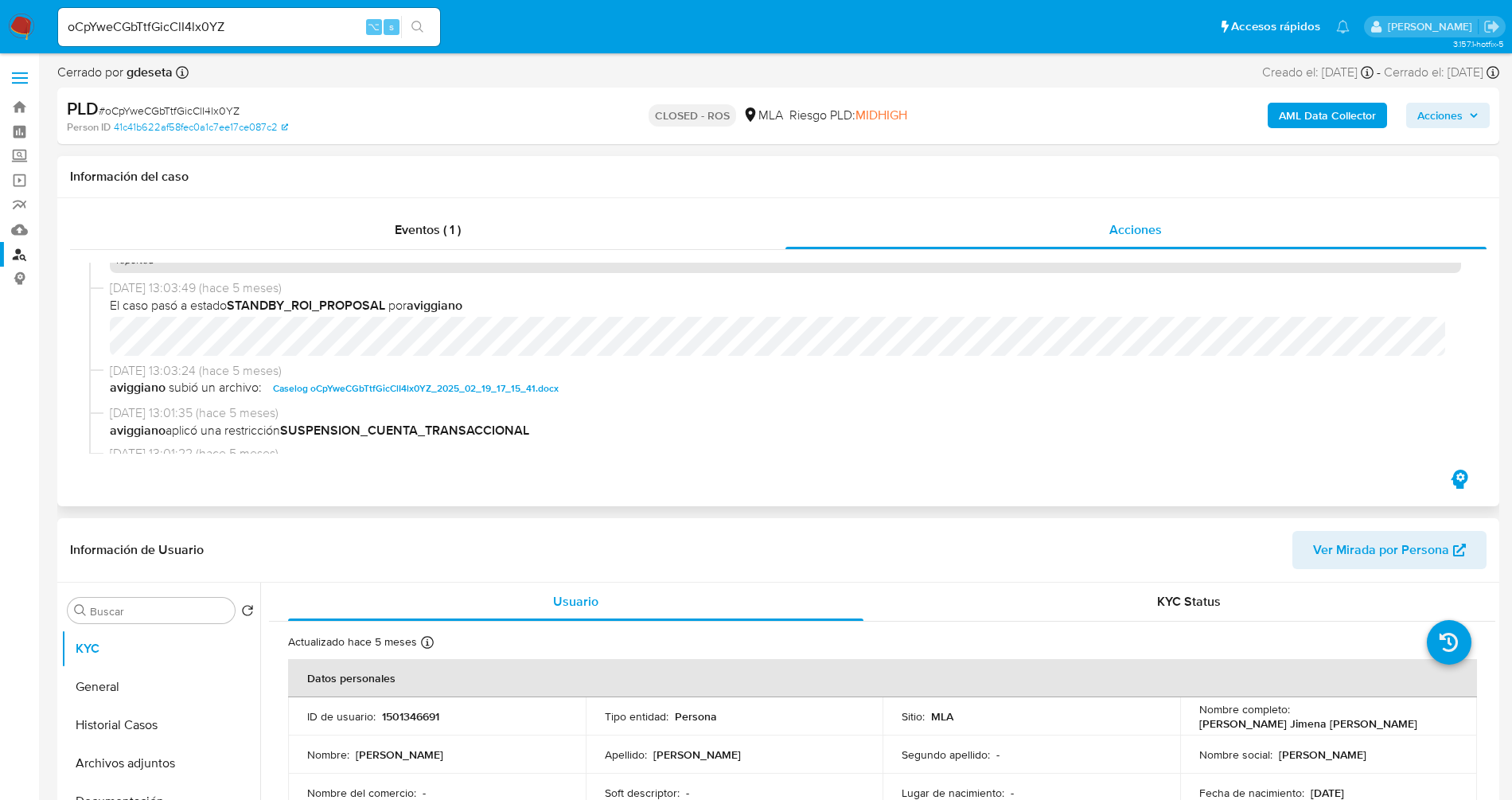
click at [474, 397] on span "Caselog oCpYweCGbTtfGicClI4lx0YZ_2025_02_19_17_15_41.docx" at bounding box center [415, 388] width 285 height 19
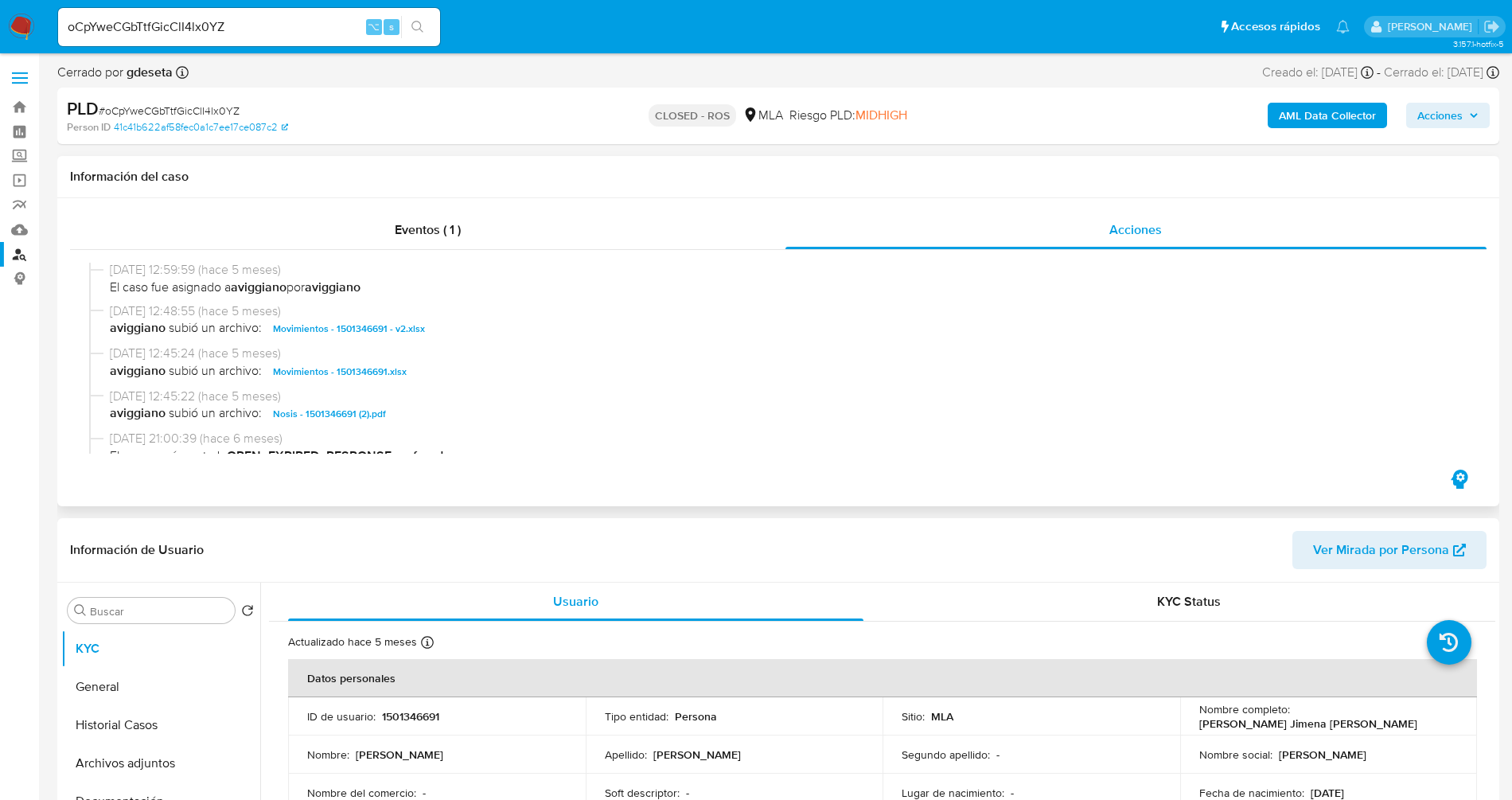
scroll to position [1087, 0]
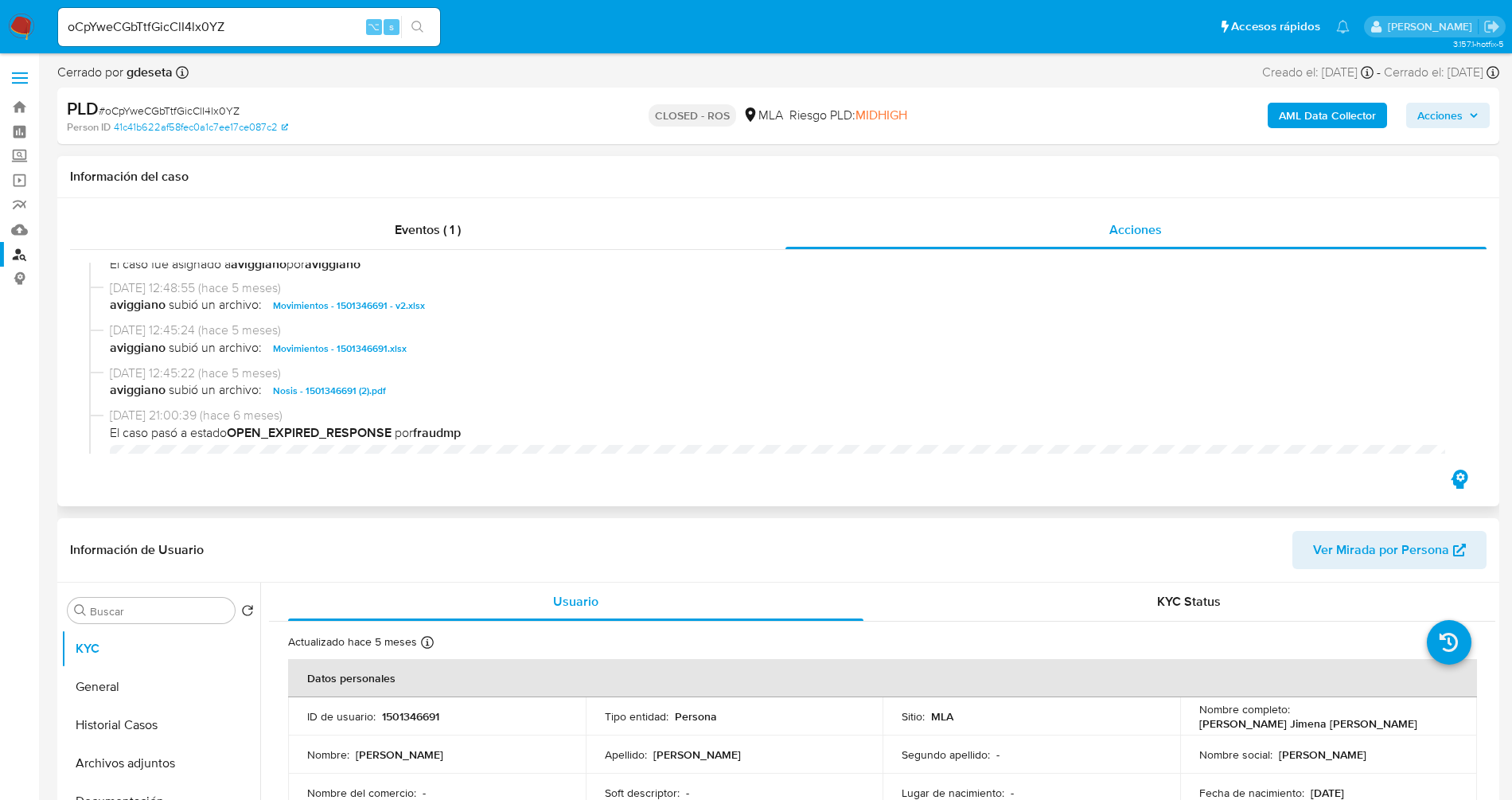
click at [388, 315] on span "Movimientos - 1501346691 - v2.xlsx" at bounding box center [349, 305] width 152 height 19
